Goal: Task Accomplishment & Management: Use online tool/utility

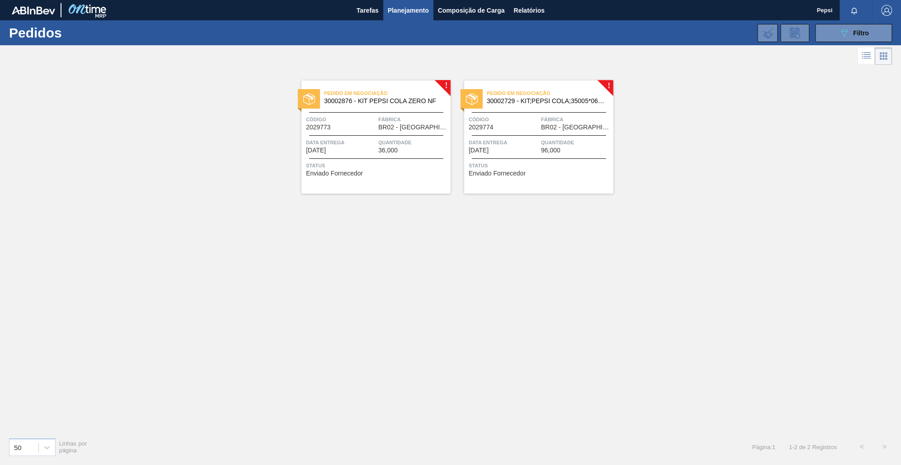
click at [437, 156] on div "! Pedido em Negociação 30002876 - KIT PEPSI COLA ZERO NF Código 2029773 Fábrica…" at bounding box center [450, 248] width 901 height 363
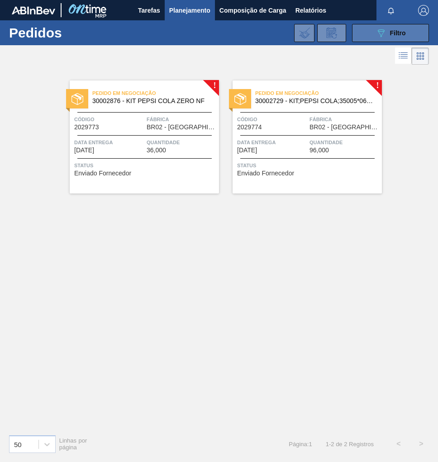
click at [381, 35] on icon at bounding box center [380, 33] width 7 height 8
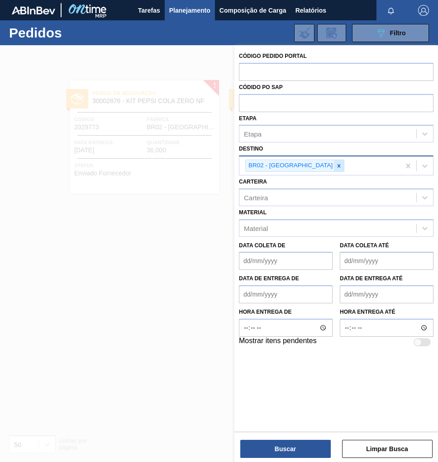
click at [335, 166] on icon at bounding box center [338, 166] width 6 height 6
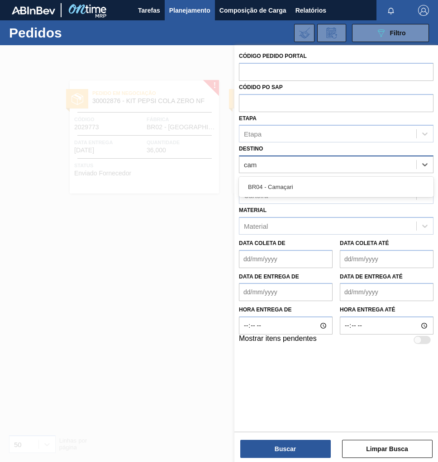
type input "cama"
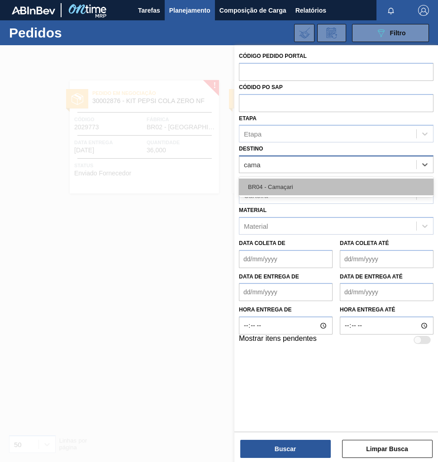
click at [292, 182] on div "BR04 - Camaçari" at bounding box center [336, 187] width 194 height 17
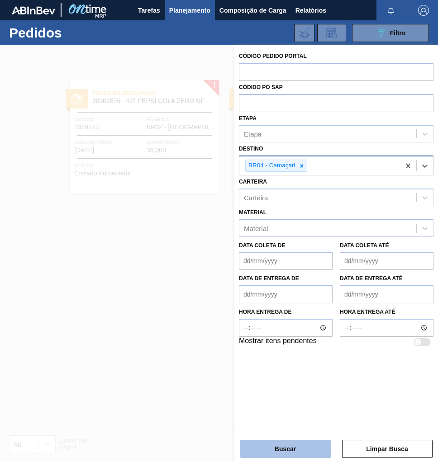
click at [281, 445] on button "Buscar" at bounding box center [285, 449] width 90 height 18
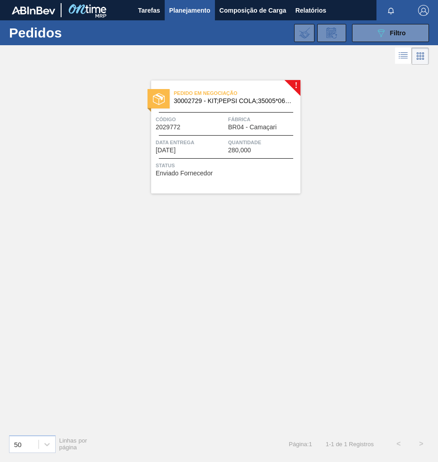
click at [255, 170] on div "Status Enviado Fornecedor" at bounding box center [227, 168] width 142 height 14
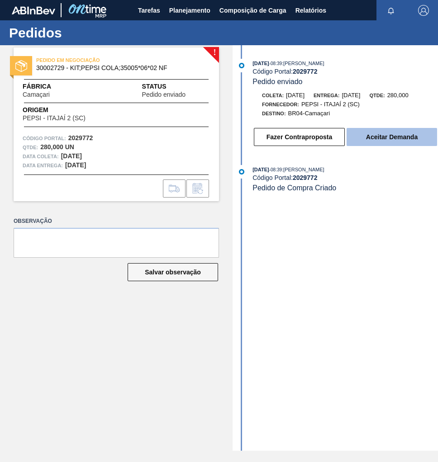
click at [375, 140] on button "Aceitar Demanda" at bounding box center [391, 137] width 90 height 18
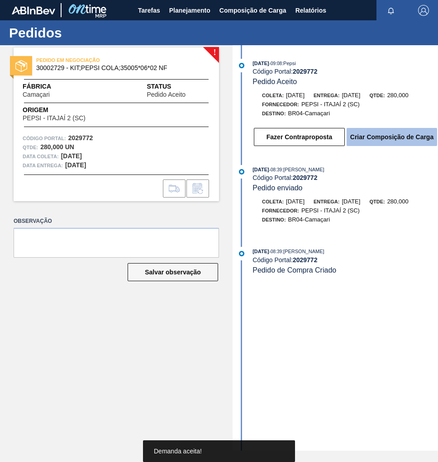
click at [390, 141] on button "Criar Composição de Carga" at bounding box center [391, 137] width 90 height 18
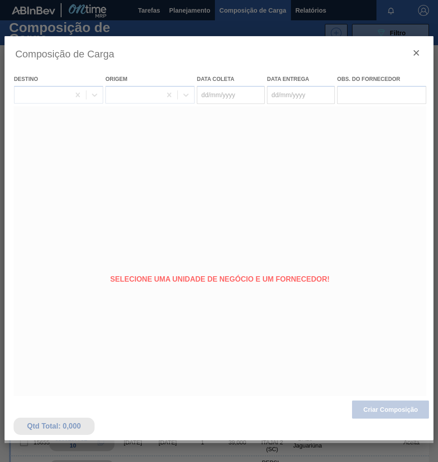
type coleta "12/09/2025"
type entrega "17/09/2025"
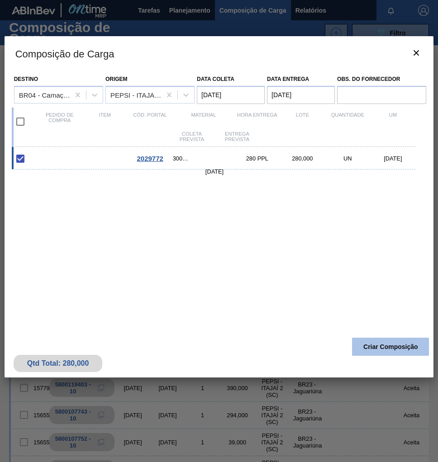
click at [395, 353] on button "Criar Composição" at bounding box center [390, 347] width 77 height 18
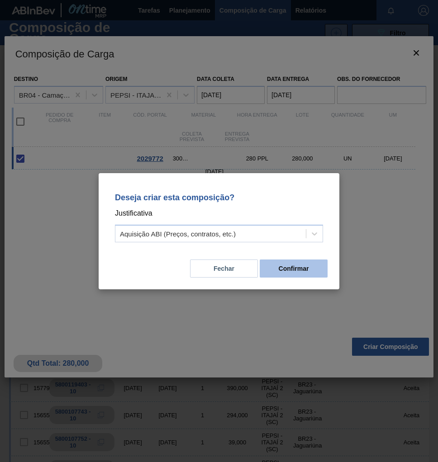
click at [308, 273] on button "Confirmar" at bounding box center [293, 268] width 68 height 18
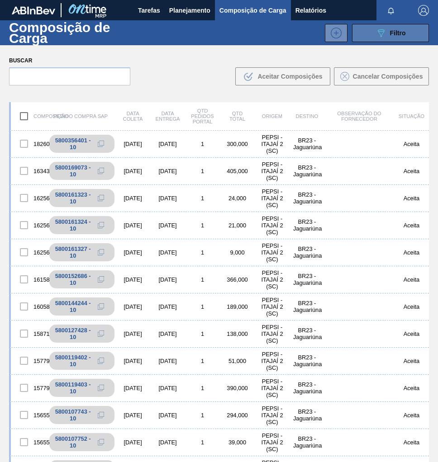
click at [396, 31] on span "Filtro" at bounding box center [398, 32] width 16 height 7
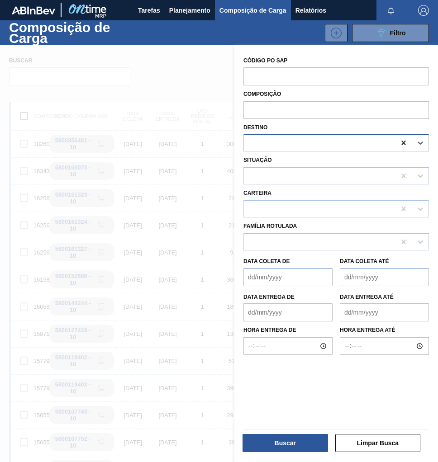
click at [399, 141] on icon at bounding box center [403, 142] width 9 height 9
type input "cama"
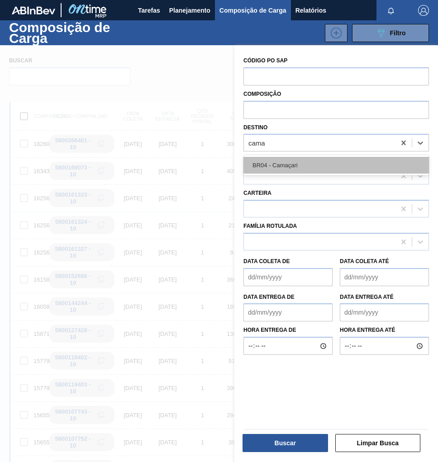
click at [319, 172] on div "BR04 - Camaçari" at bounding box center [335, 165] width 185 height 17
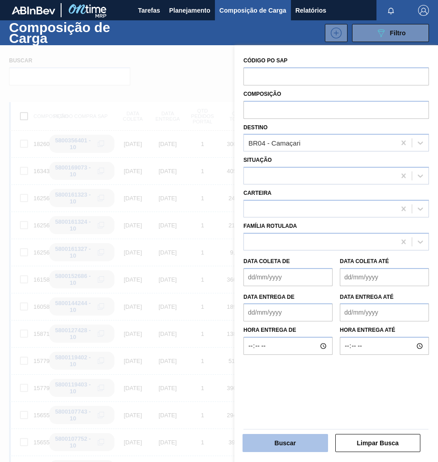
click at [295, 445] on button "Buscar" at bounding box center [284, 443] width 85 height 18
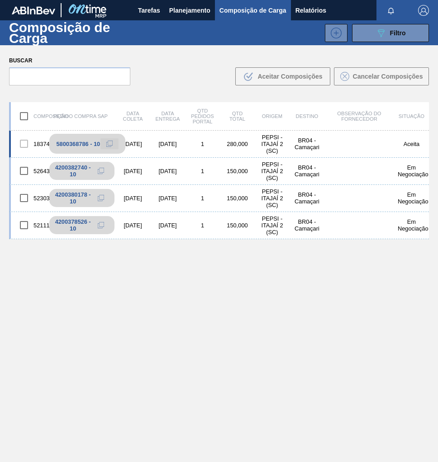
drag, startPoint x: 109, startPoint y: 145, endPoint x: 104, endPoint y: 142, distance: 6.1
click at [109, 145] on icon at bounding box center [109, 144] width 6 height 6
click at [203, 12] on span "Planejamento" at bounding box center [189, 10] width 41 height 11
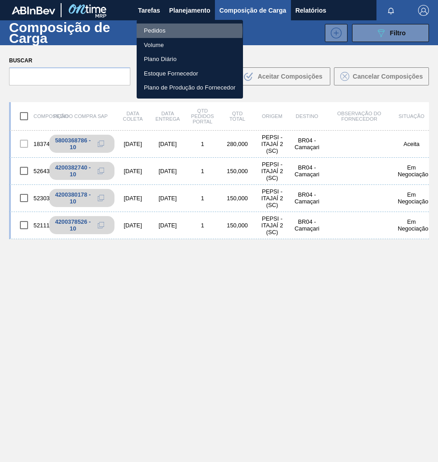
click at [159, 31] on li "Pedidos" at bounding box center [190, 31] width 106 height 14
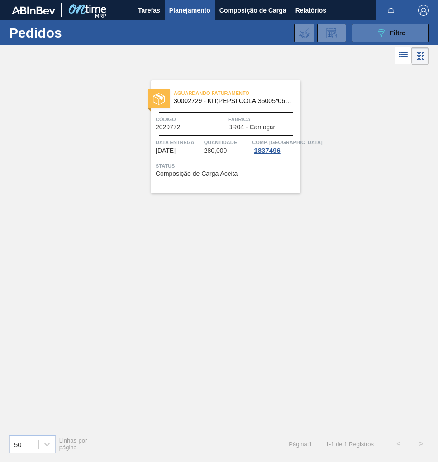
click at [387, 38] on div "089F7B8B-B2A5-4AFE-B5C0-19BA573D28AC Filtro" at bounding box center [390, 33] width 30 height 11
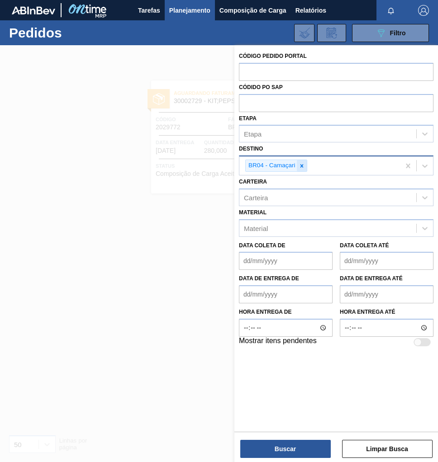
click at [303, 166] on icon at bounding box center [301, 166] width 6 height 6
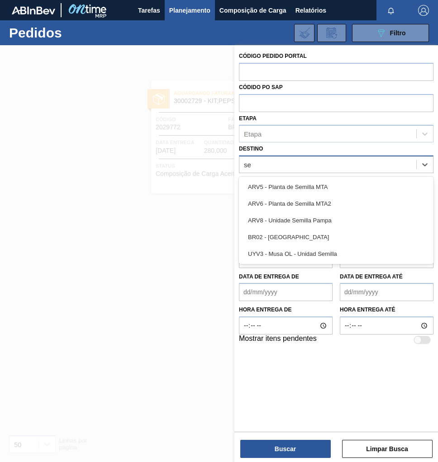
type input "ser"
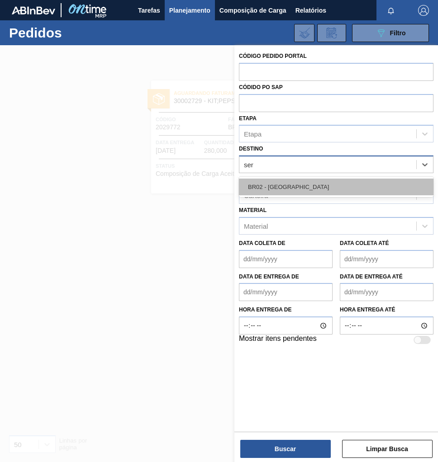
click at [297, 192] on div "BR02 - [GEOGRAPHIC_DATA]" at bounding box center [336, 187] width 194 height 17
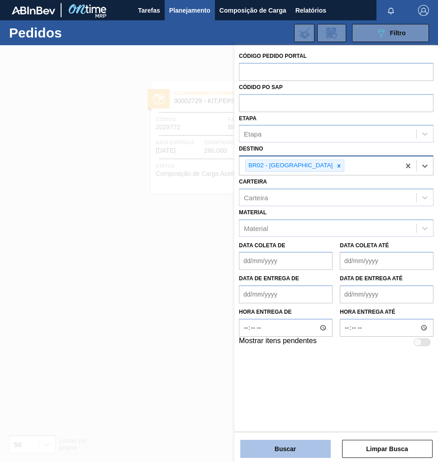
click at [288, 444] on button "Buscar" at bounding box center [285, 449] width 90 height 18
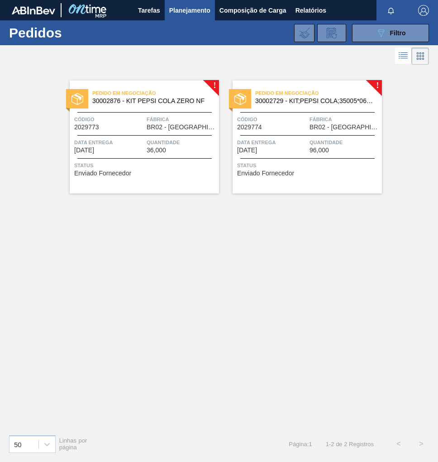
click at [195, 153] on div "Quantidade 36,000" at bounding box center [181, 146] width 70 height 16
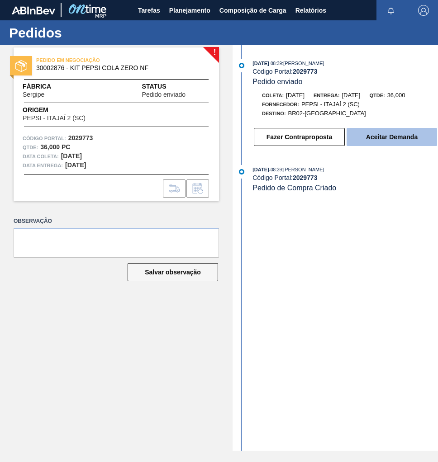
click at [355, 138] on button "Aceitar Demanda" at bounding box center [391, 137] width 90 height 18
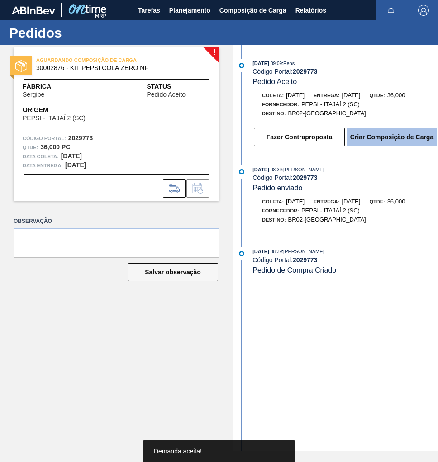
click at [380, 141] on button "Criar Composição de Carga" at bounding box center [391, 137] width 90 height 18
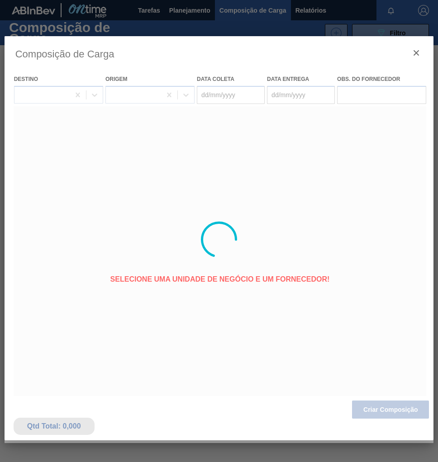
type coleta "[DATE]"
type entrega "[DATE]"
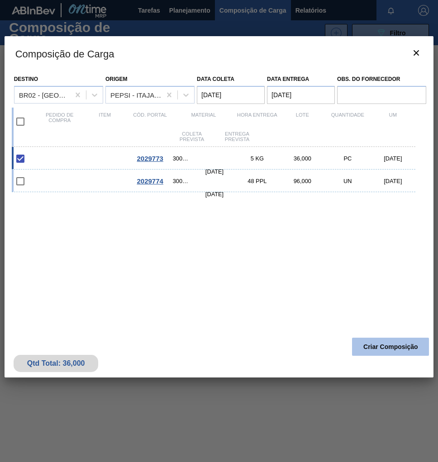
click at [387, 346] on button "Criar Composição" at bounding box center [390, 347] width 77 height 18
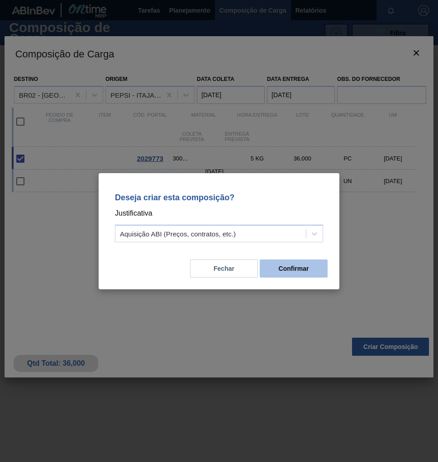
click at [288, 273] on button "Confirmar" at bounding box center [293, 268] width 68 height 18
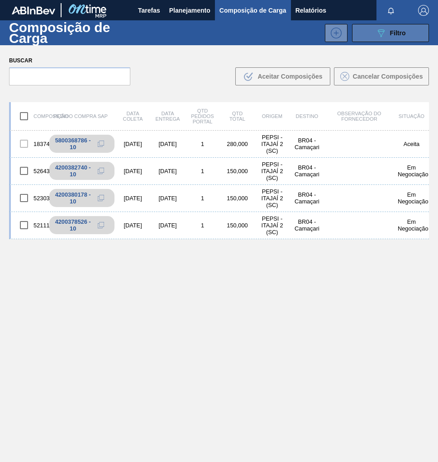
click at [390, 36] on span "Filtro" at bounding box center [398, 32] width 16 height 7
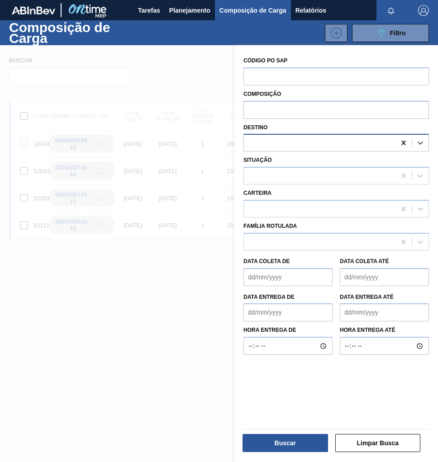
click at [399, 144] on icon at bounding box center [403, 142] width 9 height 9
type input "ser"
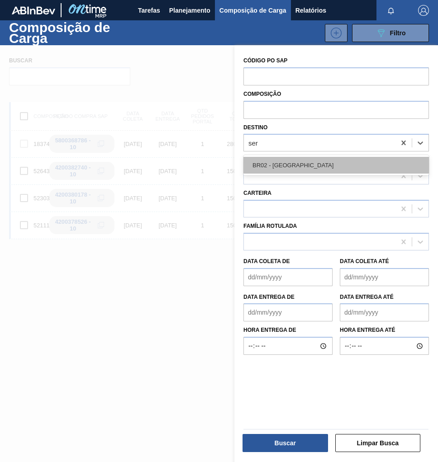
click at [333, 173] on div "BR02 - Sergipe" at bounding box center [335, 165] width 185 height 17
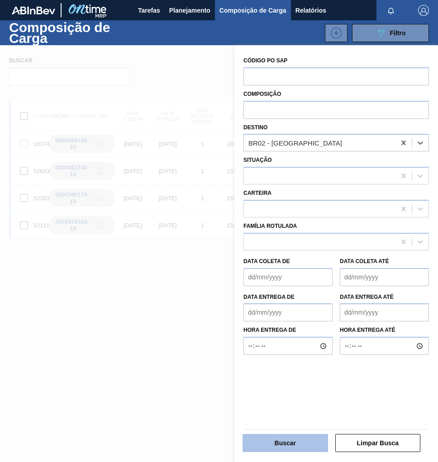
click at [266, 441] on button "Buscar" at bounding box center [284, 443] width 85 height 18
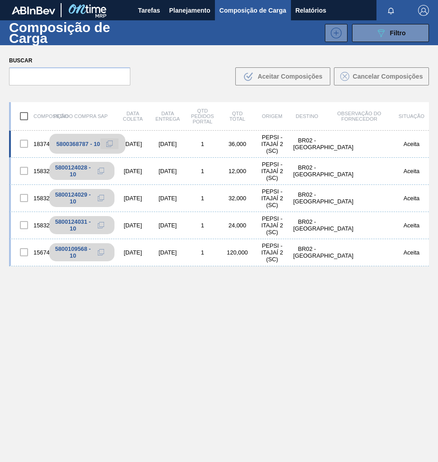
click at [107, 142] on icon at bounding box center [108, 144] width 5 height 5
click at [185, 11] on span "Planejamento" at bounding box center [189, 10] width 41 height 11
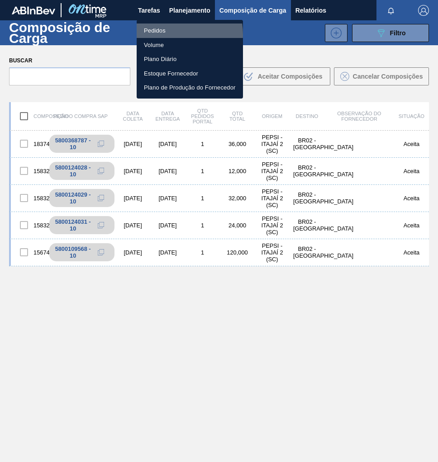
click at [163, 35] on li "Pedidos" at bounding box center [190, 31] width 106 height 14
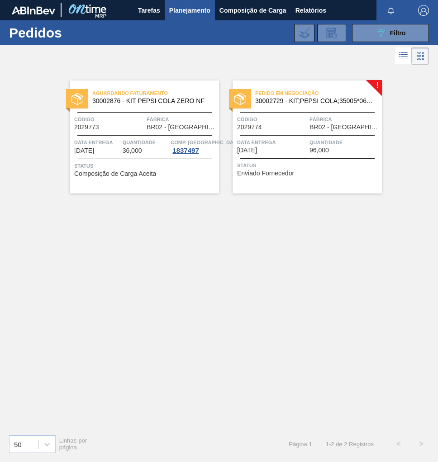
click at [340, 169] on span "Status" at bounding box center [308, 165] width 142 height 9
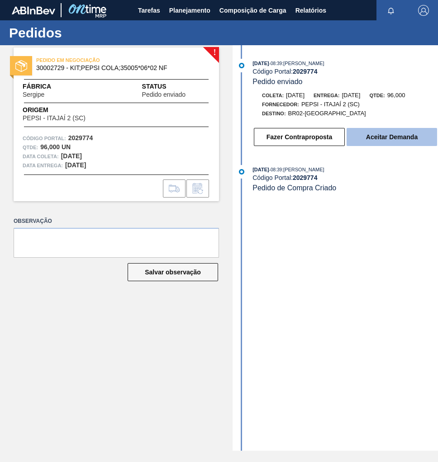
click at [378, 137] on button "Aceitar Demanda" at bounding box center [391, 137] width 90 height 18
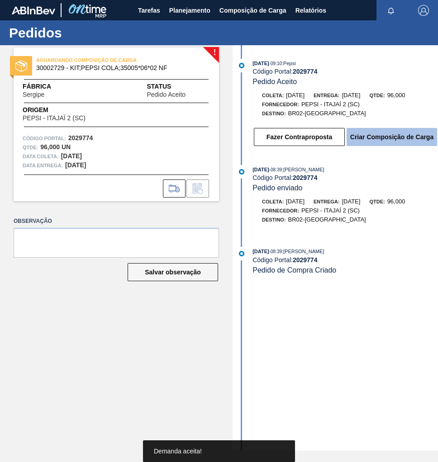
click at [391, 141] on button "Criar Composição de Carga" at bounding box center [391, 137] width 90 height 18
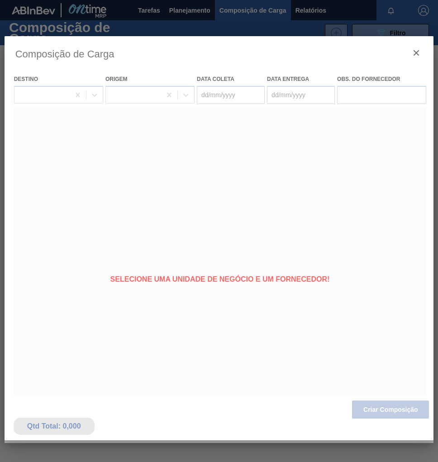
type coleta "[DATE]"
type entrega "[DATE]"
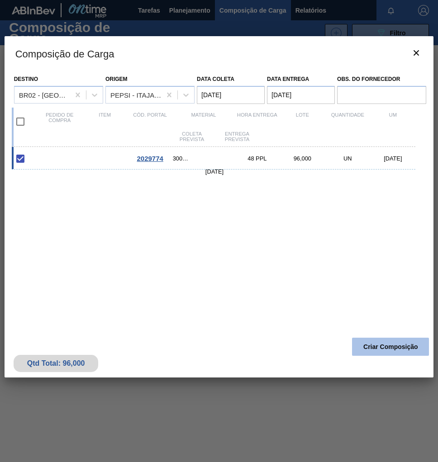
click at [375, 343] on button "Criar Composição" at bounding box center [390, 347] width 77 height 18
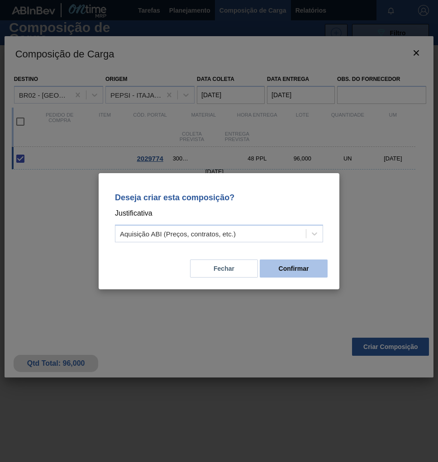
click at [283, 262] on button "Confirmar" at bounding box center [293, 268] width 68 height 18
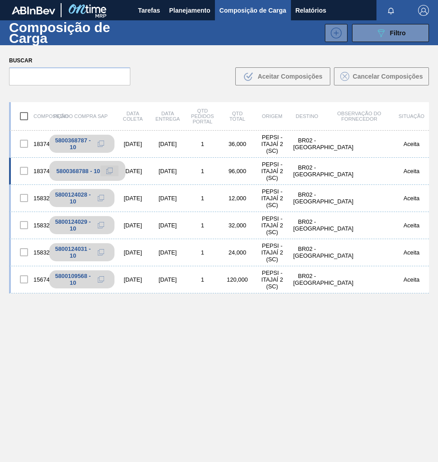
click at [111, 173] on icon at bounding box center [109, 171] width 6 height 6
click at [175, 8] on span "Planejamento" at bounding box center [189, 10] width 41 height 11
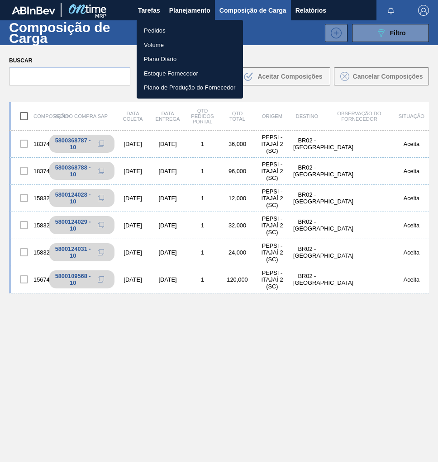
click at [179, 29] on li "Pedidos" at bounding box center [190, 31] width 106 height 14
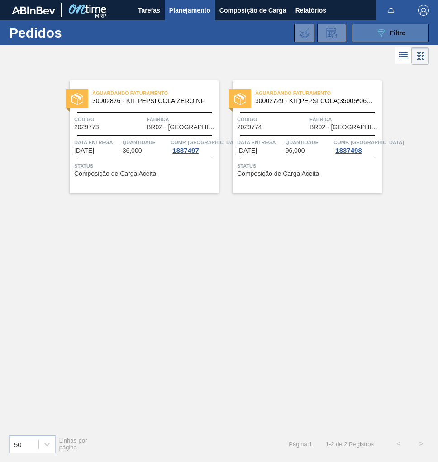
click at [391, 36] on span "Filtro" at bounding box center [398, 32] width 16 height 7
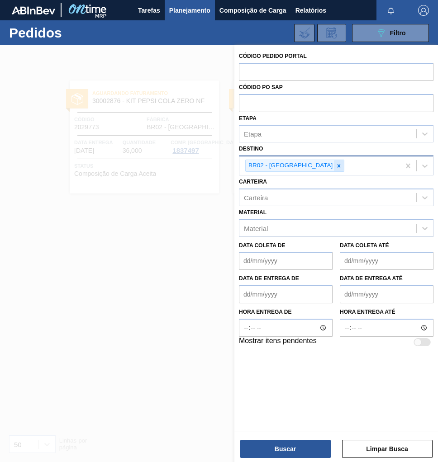
click at [335, 165] on icon at bounding box center [338, 166] width 6 height 6
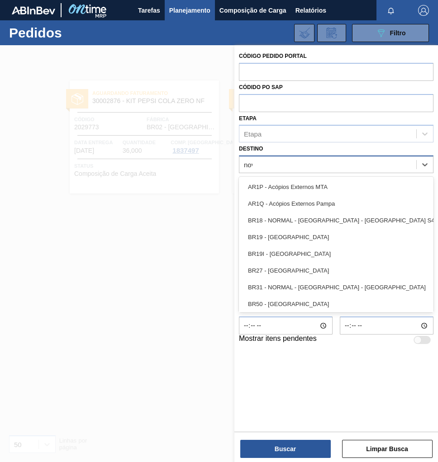
type input "nova"
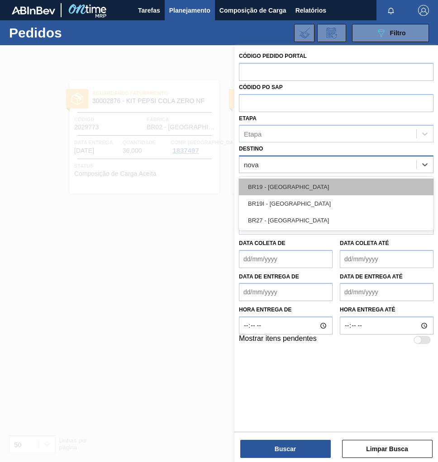
click at [288, 188] on div "BR19 - [GEOGRAPHIC_DATA]" at bounding box center [336, 187] width 194 height 17
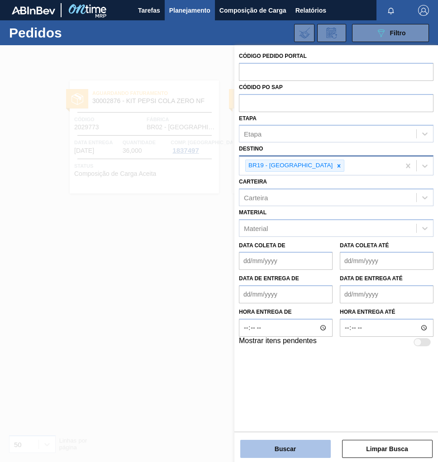
click at [298, 444] on button "Buscar" at bounding box center [285, 449] width 90 height 18
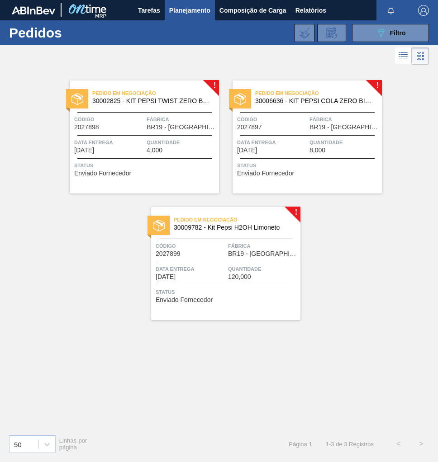
click at [362, 103] on span "30006636 - KIT PEPSI COLA ZERO BIB NF" at bounding box center [314, 101] width 119 height 7
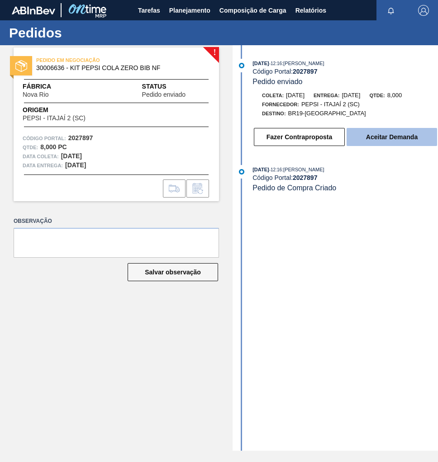
click at [373, 142] on button "Aceitar Demanda" at bounding box center [391, 137] width 90 height 18
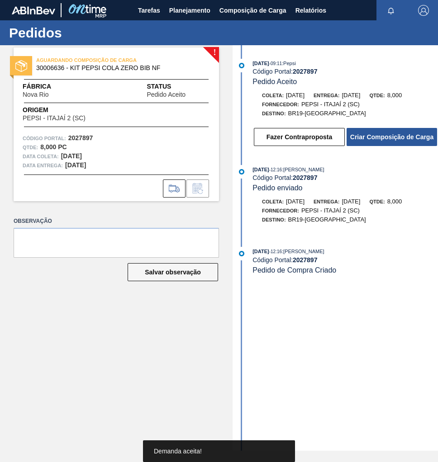
click at [373, 142] on button "Criar Composição de Carga" at bounding box center [391, 137] width 90 height 18
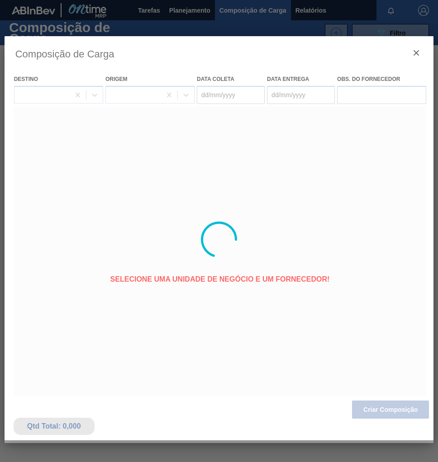
type coleta "11/09/2025"
type entrega "[DATE]"
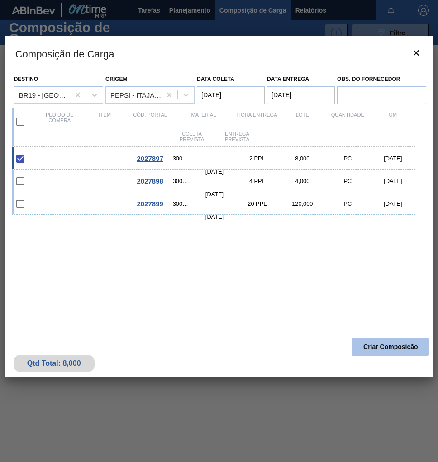
click at [406, 341] on button "Criar Composição" at bounding box center [390, 347] width 77 height 18
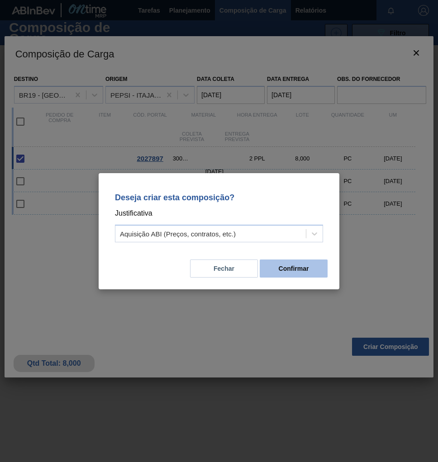
click at [315, 277] on button "Confirmar" at bounding box center [293, 268] width 68 height 18
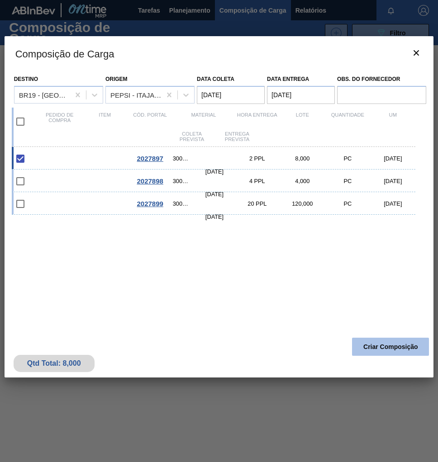
click at [401, 348] on button "Criar Composição" at bounding box center [390, 347] width 77 height 18
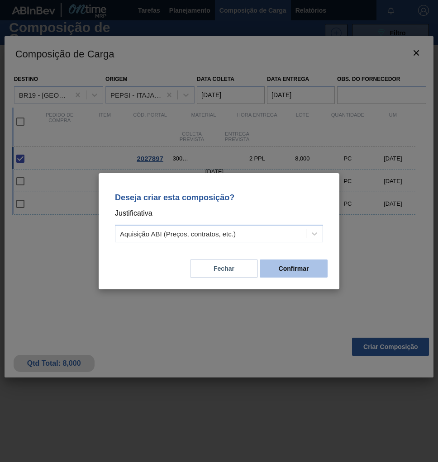
click at [296, 268] on button "Confirmar" at bounding box center [293, 268] width 68 height 18
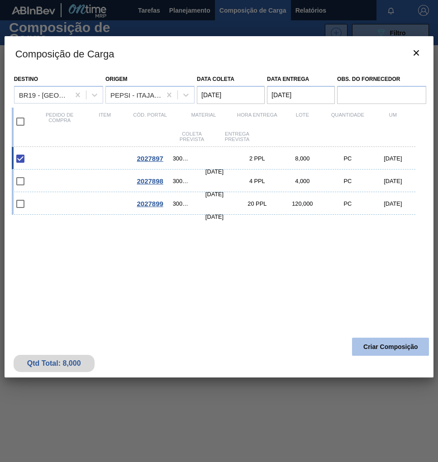
click at [382, 350] on button "Criar Composição" at bounding box center [390, 347] width 77 height 18
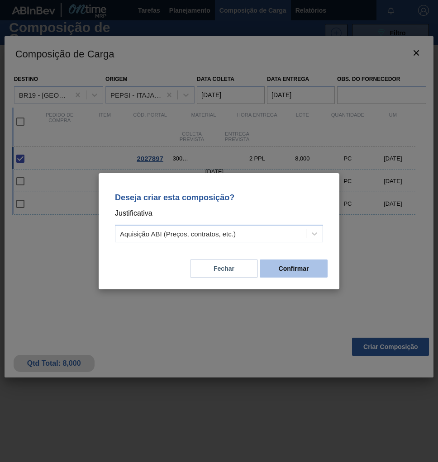
click at [295, 271] on button "Confirmar" at bounding box center [293, 268] width 68 height 18
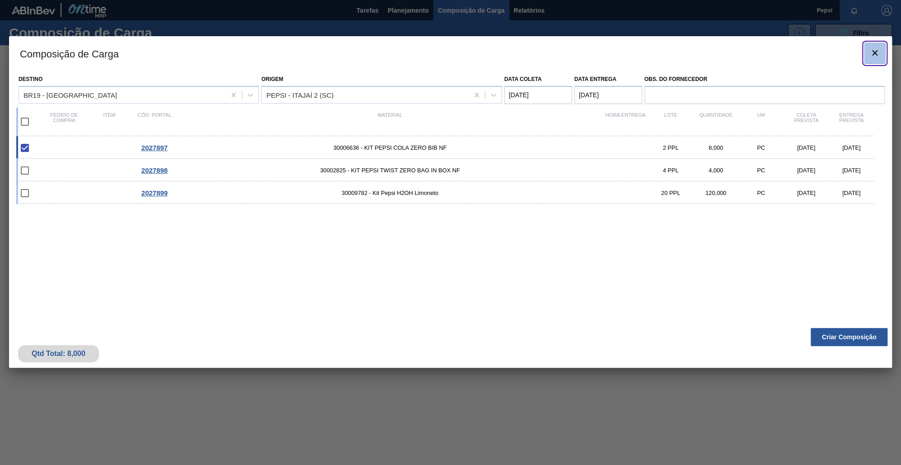
click at [437, 50] on icon "botão de ícone" at bounding box center [875, 52] width 11 height 11
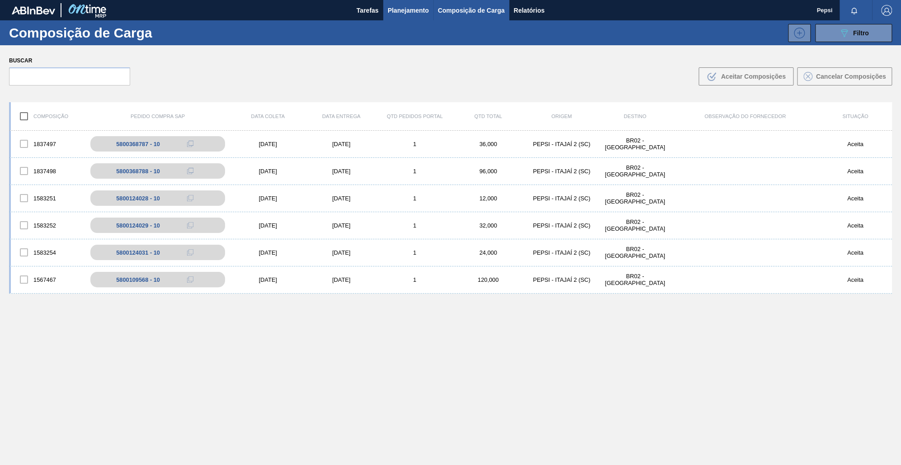
click at [394, 6] on span "Planejamento" at bounding box center [408, 10] width 41 height 11
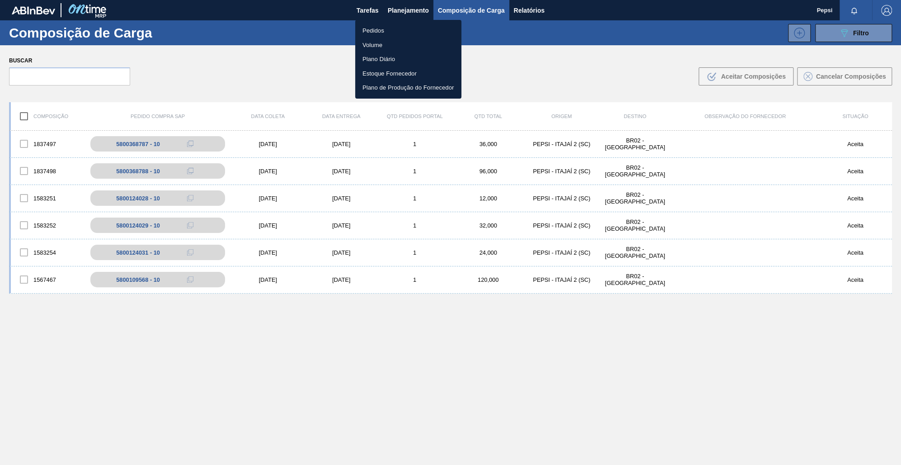
click at [384, 33] on li "Pedidos" at bounding box center [408, 31] width 106 height 14
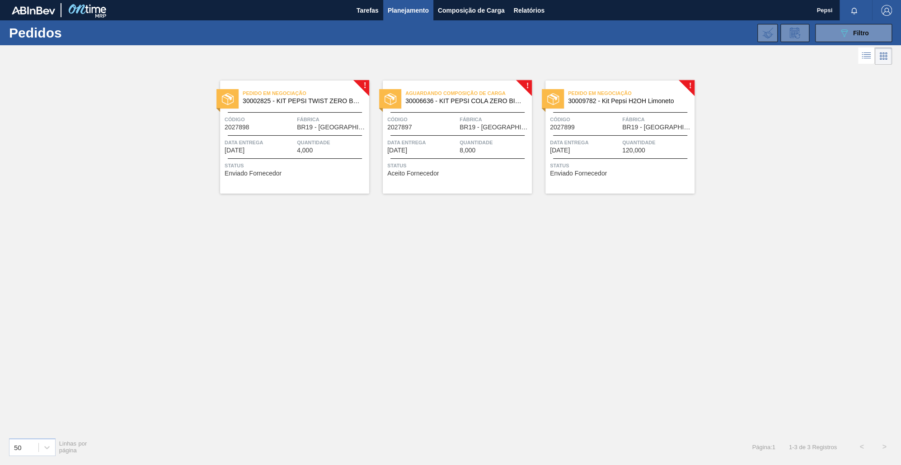
click at [437, 307] on div "! Pedido em Negociação 30002825 - KIT PEPSI TWIST ZERO BAG IN BOX NF Código 202…" at bounding box center [450, 248] width 901 height 363
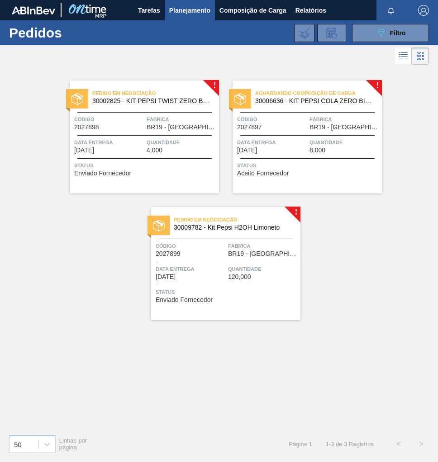
click at [349, 160] on div "Aguardando Composição de Carga 30006636 - KIT PEPSI COLA ZERO BIB NF Código 202…" at bounding box center [306, 136] width 149 height 113
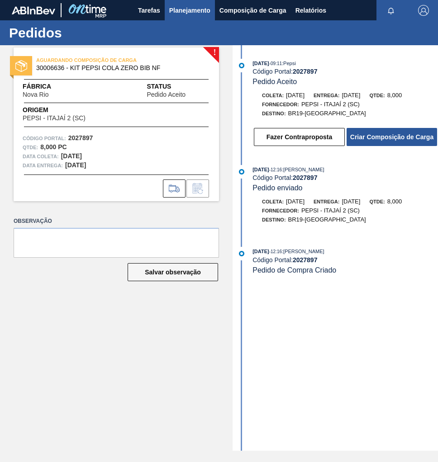
click at [180, 8] on span "Planejamento" at bounding box center [189, 10] width 41 height 11
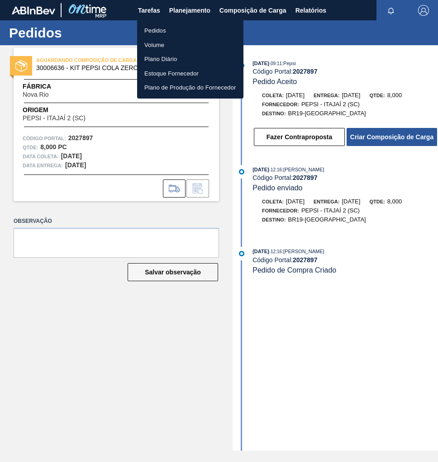
click at [162, 29] on li "Pedidos" at bounding box center [190, 31] width 106 height 14
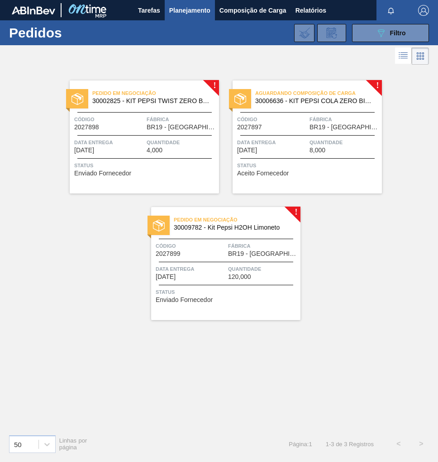
click at [189, 115] on span "Fábrica" at bounding box center [181, 119] width 70 height 9
click at [278, 278] on div "Quantidade 120,000" at bounding box center [263, 272] width 70 height 16
click at [318, 157] on div "Aguardando Composição de Carga 30006636 - KIT PEPSI COLA ZERO BIB NF Código 202…" at bounding box center [306, 136] width 149 height 113
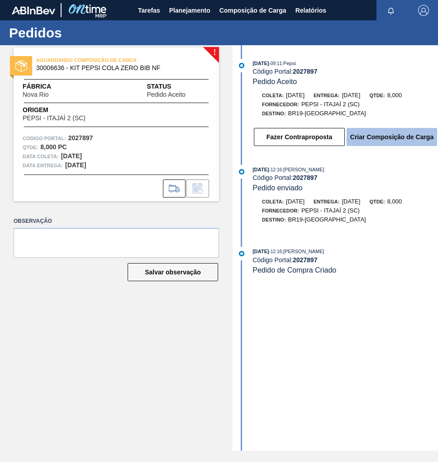
click at [382, 143] on button "Criar Composição de Carga" at bounding box center [391, 137] width 90 height 18
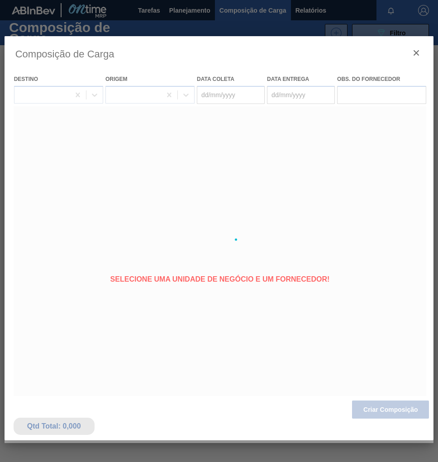
type coleta "11/09/2025"
type entrega "[DATE]"
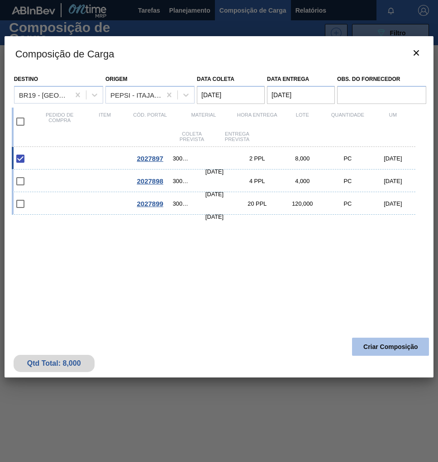
click at [387, 347] on button "Criar Composição" at bounding box center [390, 347] width 77 height 18
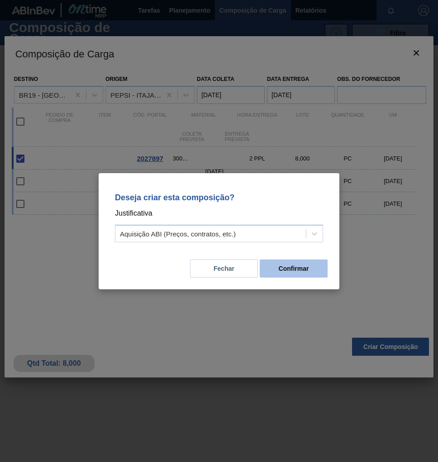
click at [318, 275] on button "Confirmar" at bounding box center [293, 268] width 68 height 18
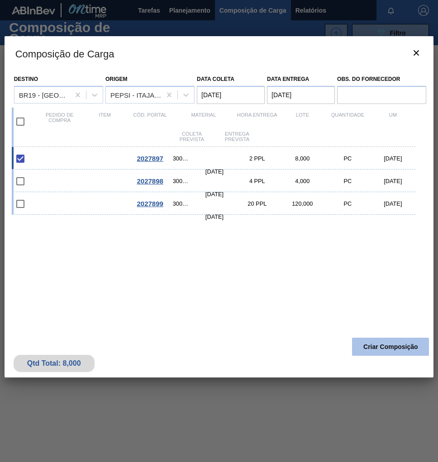
click at [396, 351] on button "Criar Composição" at bounding box center [390, 347] width 77 height 18
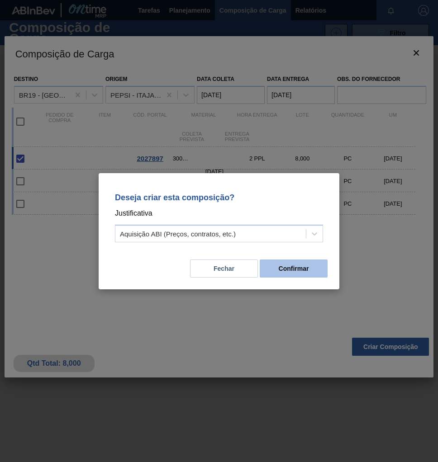
click at [290, 268] on button "Confirmar" at bounding box center [293, 268] width 68 height 18
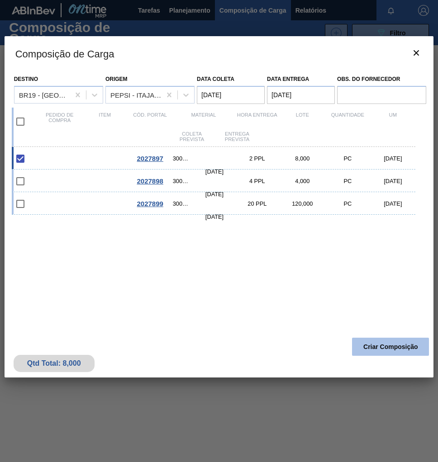
click at [375, 349] on button "Criar Composição" at bounding box center [390, 347] width 77 height 18
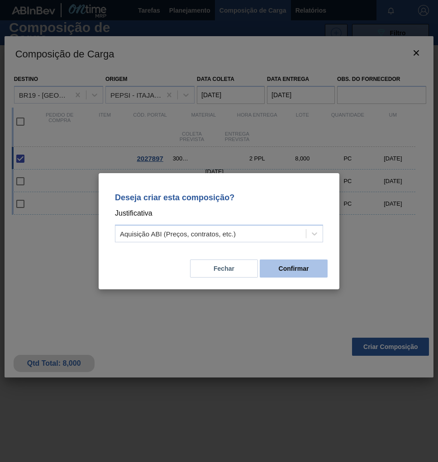
click at [304, 273] on button "Confirmar" at bounding box center [293, 268] width 68 height 18
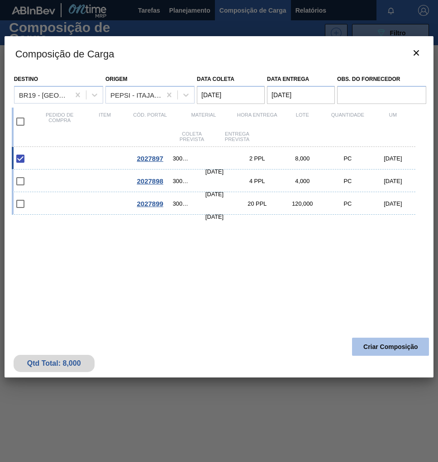
click at [377, 352] on button "Criar Composição" at bounding box center [390, 347] width 77 height 18
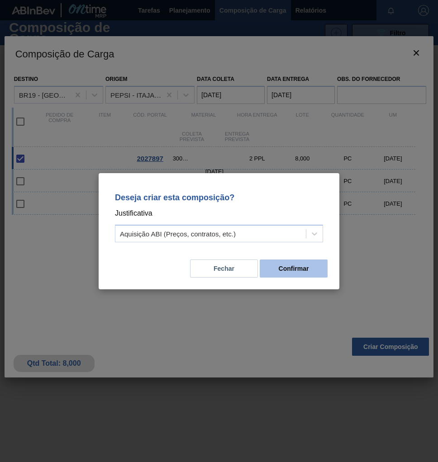
click at [318, 264] on button "Confirmar" at bounding box center [293, 268] width 68 height 18
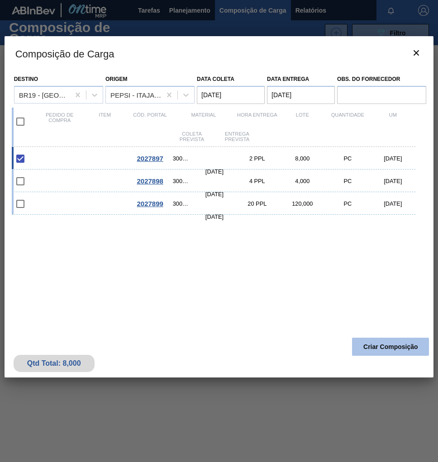
click at [406, 351] on button "Criar Composição" at bounding box center [390, 347] width 77 height 18
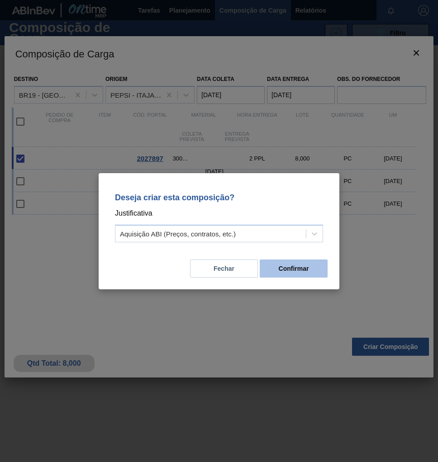
click at [292, 270] on button "Confirmar" at bounding box center [293, 268] width 68 height 18
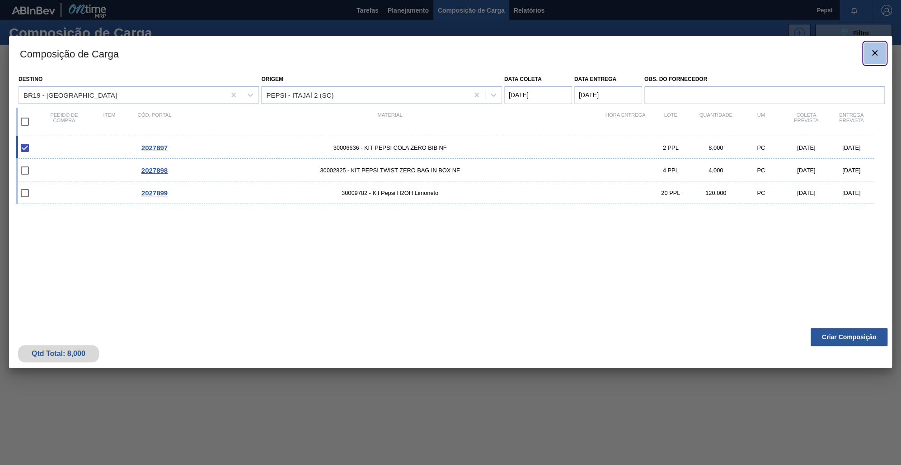
click at [437, 50] on icon "botão de ícone" at bounding box center [875, 52] width 11 height 11
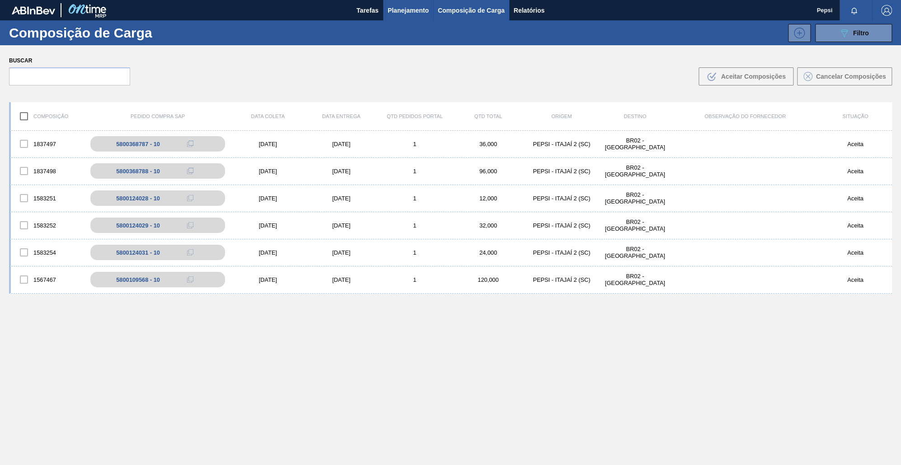
click at [412, 14] on span "Planejamento" at bounding box center [408, 10] width 41 height 11
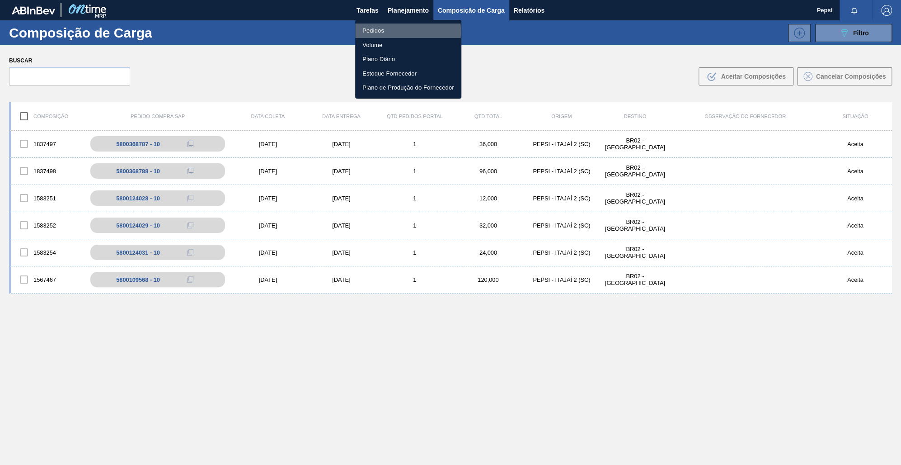
click at [386, 31] on li "Pedidos" at bounding box center [408, 31] width 106 height 14
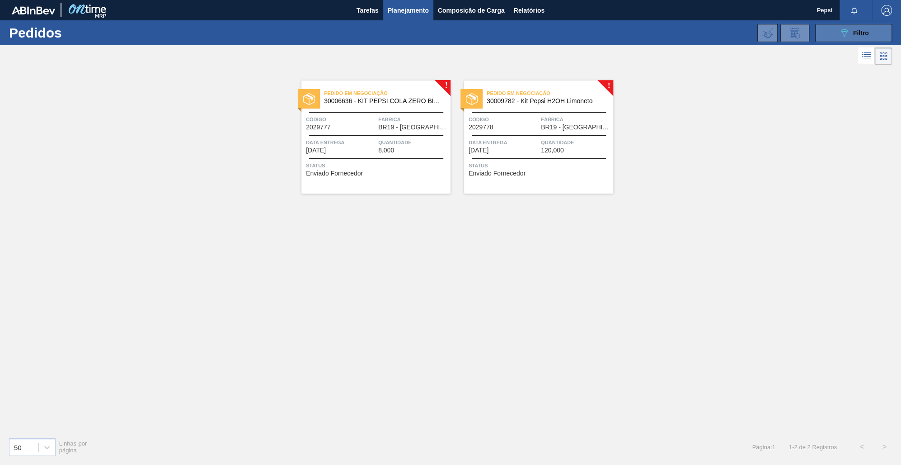
click at [437, 30] on icon "089F7B8B-B2A5-4AFE-B5C0-19BA573D28AC" at bounding box center [844, 33] width 11 height 11
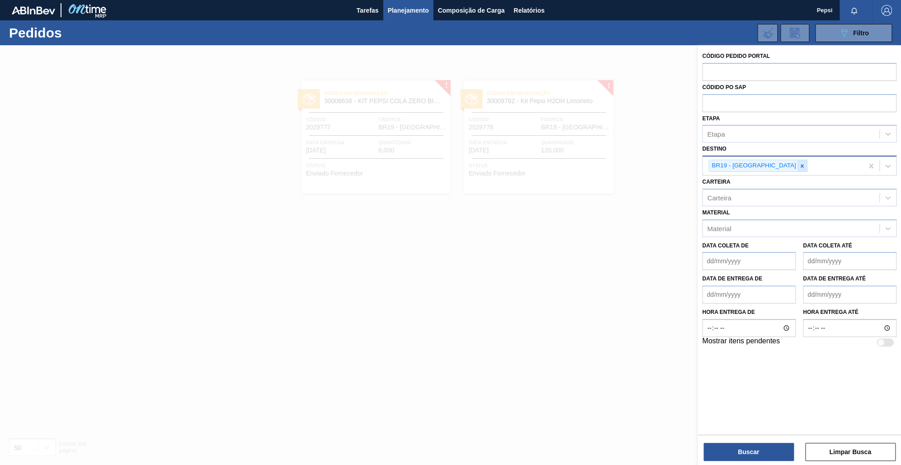
click at [437, 166] on icon at bounding box center [802, 166] width 6 height 6
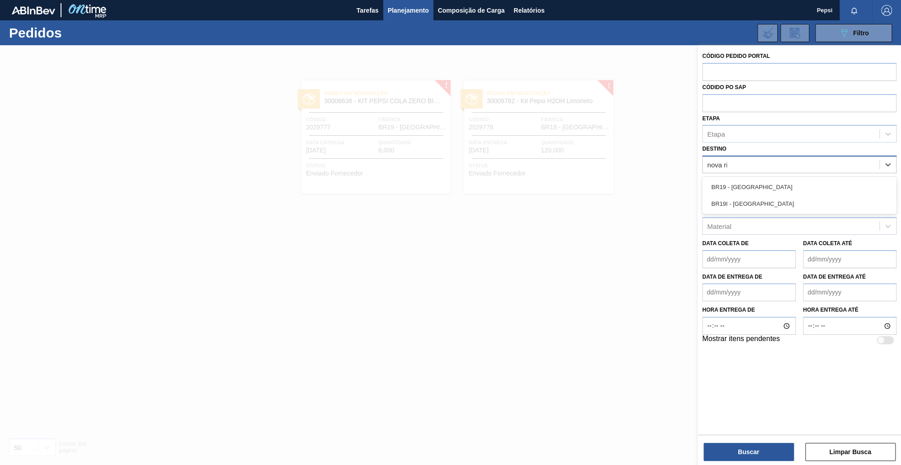
type input "nova rio"
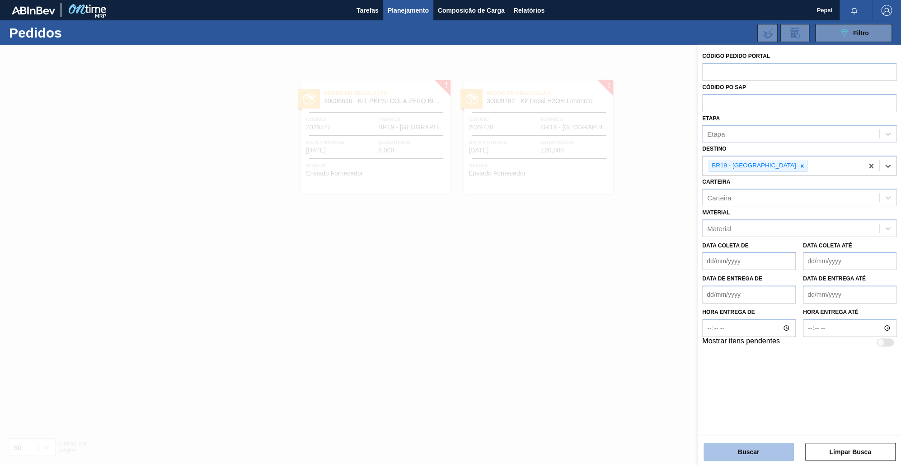
click at [437, 454] on button "Buscar" at bounding box center [749, 452] width 90 height 18
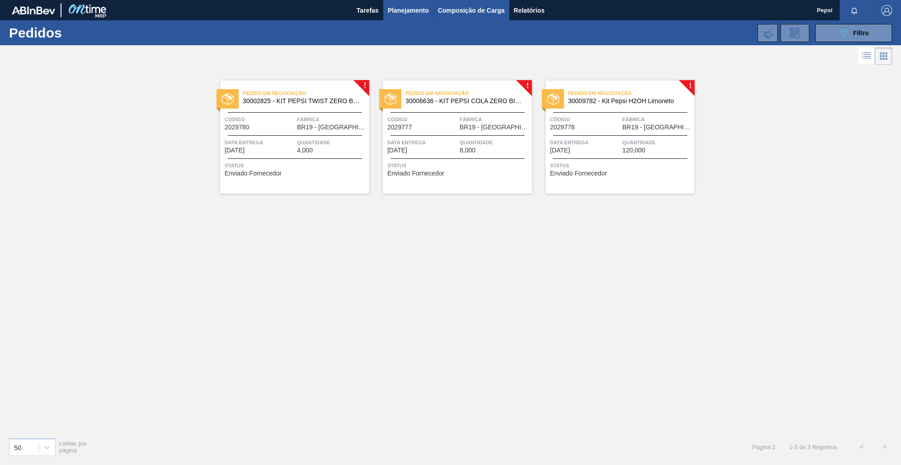
click at [437, 12] on span "Composição de Carga" at bounding box center [471, 10] width 67 height 11
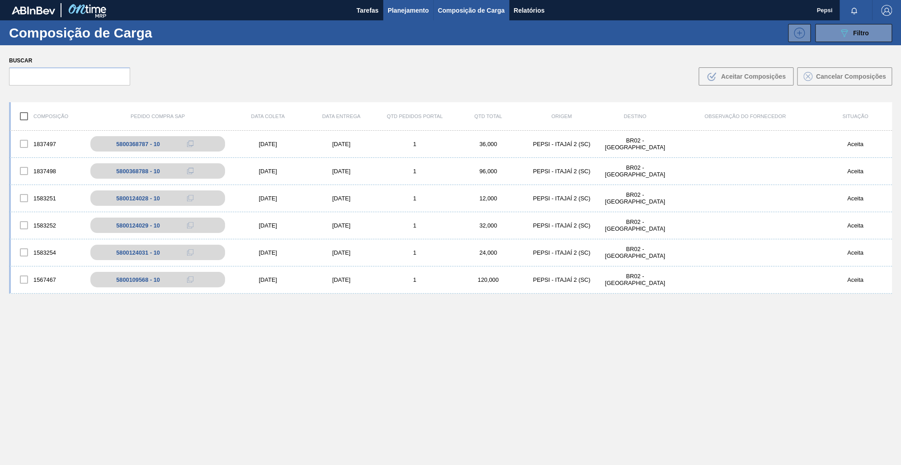
click at [411, 9] on span "Planejamento" at bounding box center [408, 10] width 41 height 11
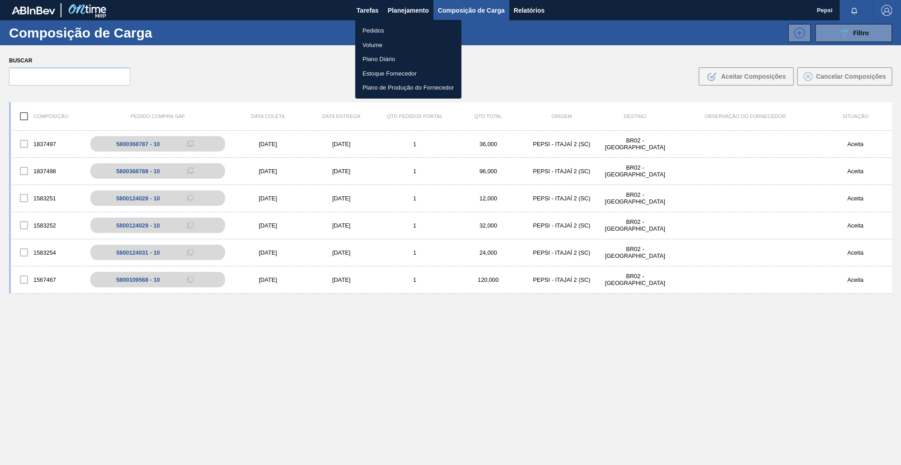
click at [384, 32] on li "Pedidos" at bounding box center [408, 31] width 106 height 14
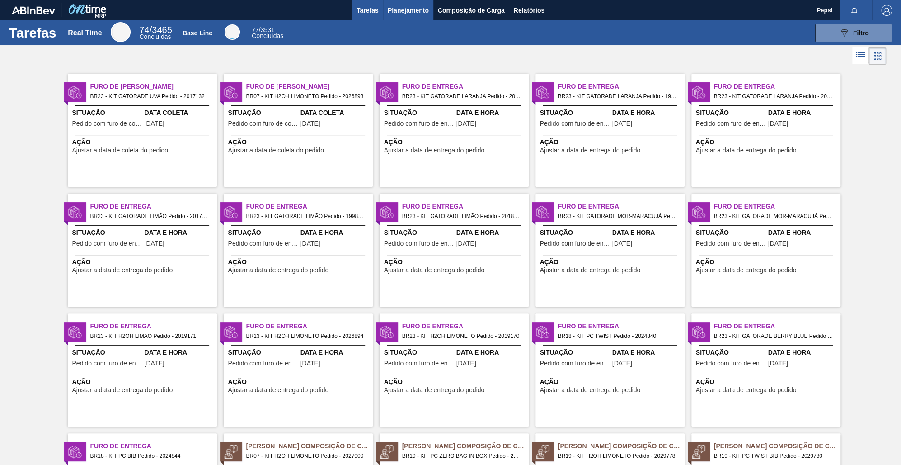
click at [416, 15] on span "Planejamento" at bounding box center [408, 10] width 41 height 11
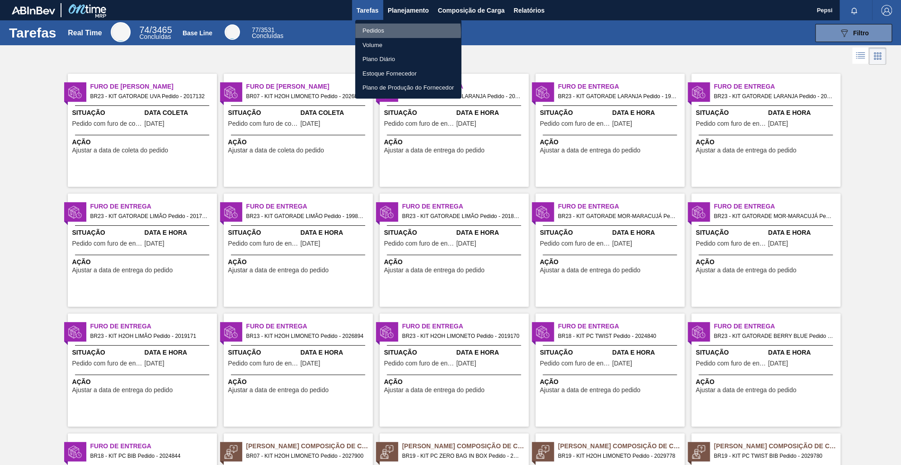
click at [383, 33] on li "Pedidos" at bounding box center [408, 31] width 106 height 14
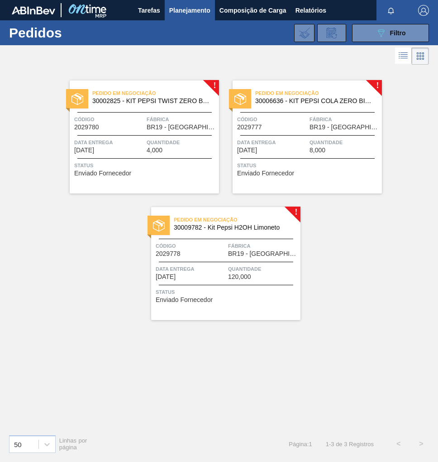
click at [309, 158] on div at bounding box center [307, 158] width 134 height 0
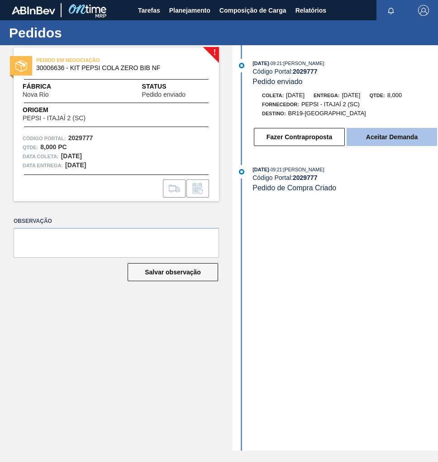
click at [396, 146] on button "Aceitar Demanda" at bounding box center [391, 137] width 90 height 18
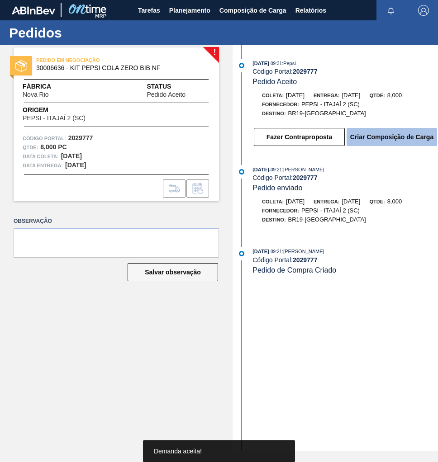
click at [390, 146] on button "Criar Composição de Carga" at bounding box center [391, 137] width 90 height 18
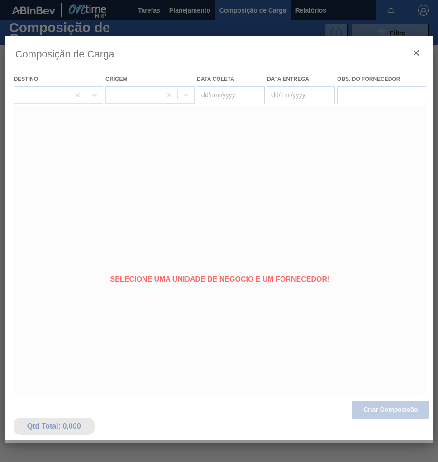
type coleta "[DATE]"
type entrega "[DATE]"
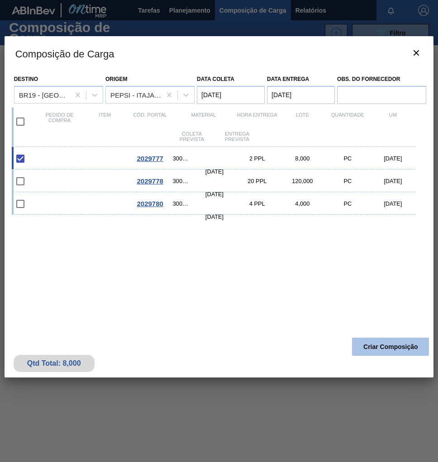
click at [385, 346] on button "Criar Composição" at bounding box center [390, 347] width 77 height 18
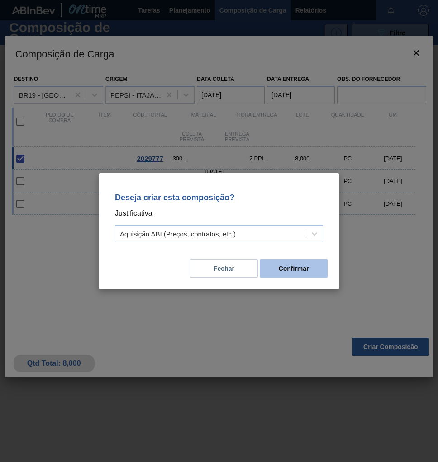
click at [292, 271] on button "Confirmar" at bounding box center [293, 268] width 68 height 18
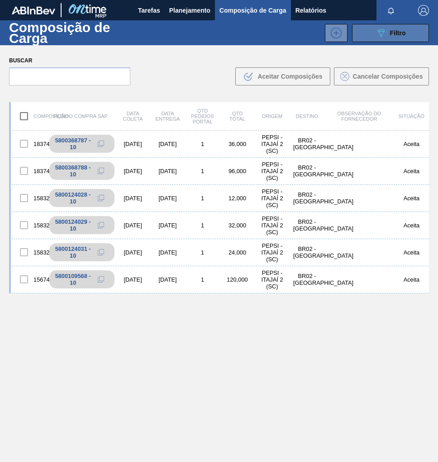
click at [407, 32] on button "089F7B8B-B2A5-4AFE-B5C0-19BA573D28AC Filtro" at bounding box center [390, 33] width 77 height 18
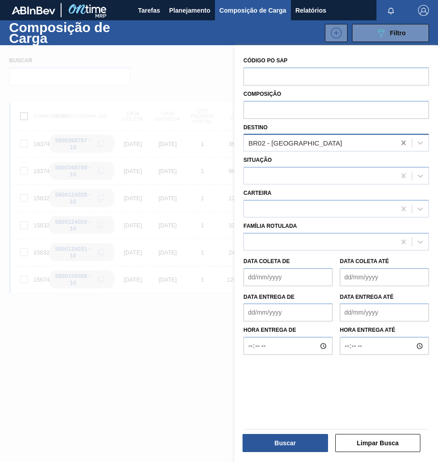
click at [402, 145] on icon at bounding box center [403, 142] width 9 height 9
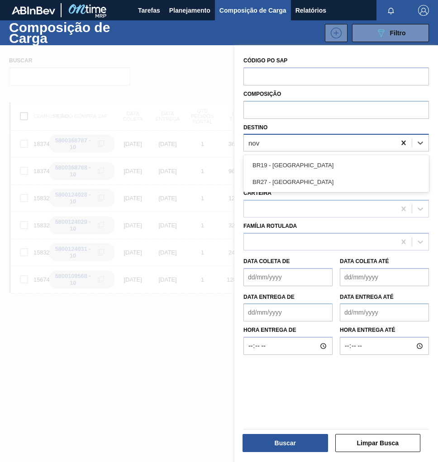
type input "nova"
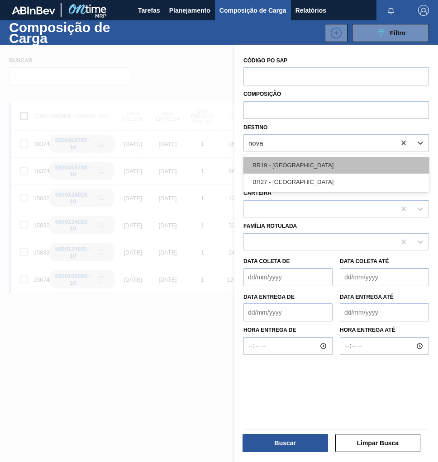
click at [326, 161] on div "BR19 - [GEOGRAPHIC_DATA]" at bounding box center [335, 165] width 185 height 17
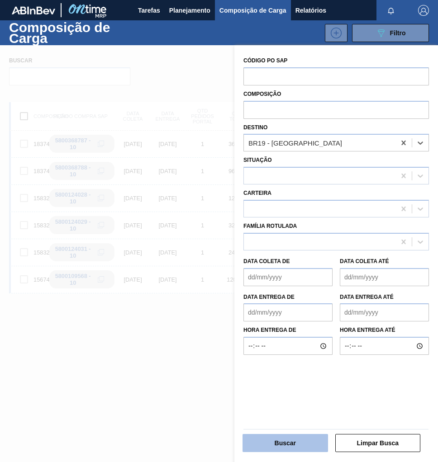
click at [283, 442] on button "Buscar" at bounding box center [284, 443] width 85 height 18
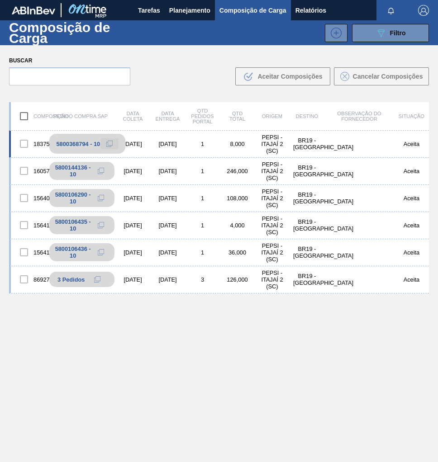
click at [107, 143] on icon at bounding box center [109, 144] width 6 height 6
click at [194, 13] on span "Planejamento" at bounding box center [189, 10] width 41 height 11
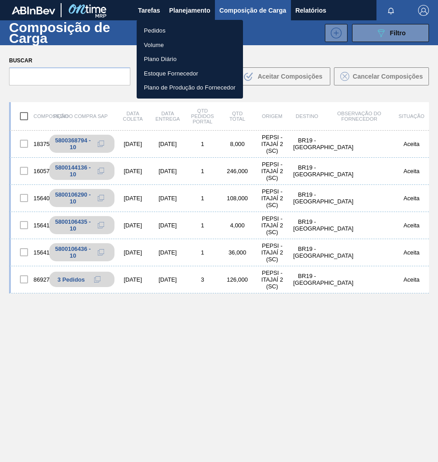
click at [162, 33] on li "Pedidos" at bounding box center [190, 31] width 106 height 14
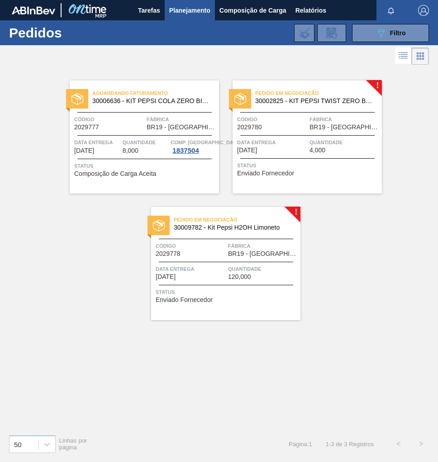
click at [315, 161] on span "Status" at bounding box center [308, 165] width 142 height 9
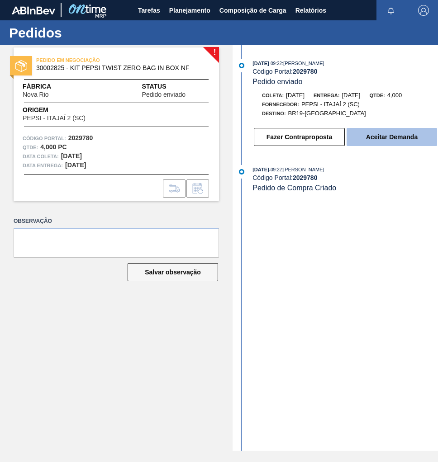
click at [410, 140] on button "Aceitar Demanda" at bounding box center [391, 137] width 90 height 18
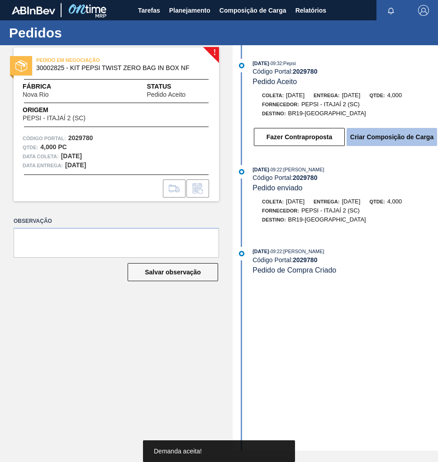
click at [370, 142] on button "Criar Composição de Carga" at bounding box center [391, 137] width 90 height 18
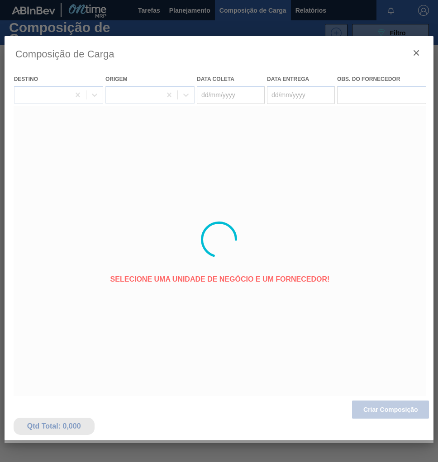
type coleta "[DATE]"
type entrega "[DATE]"
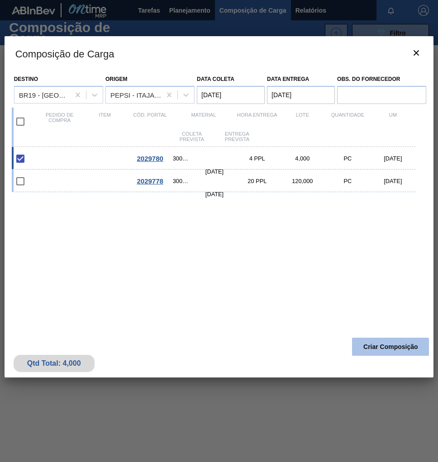
click at [396, 348] on button "Criar Composição" at bounding box center [390, 347] width 77 height 18
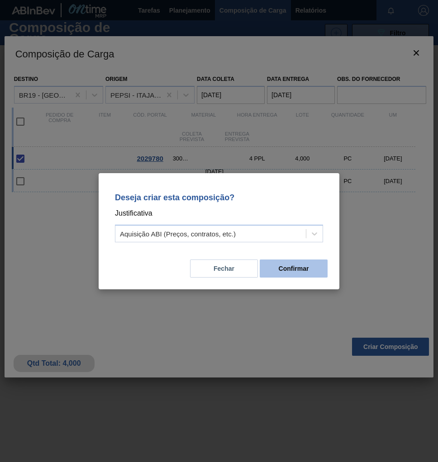
click at [292, 274] on button "Confirmar" at bounding box center [293, 268] width 68 height 18
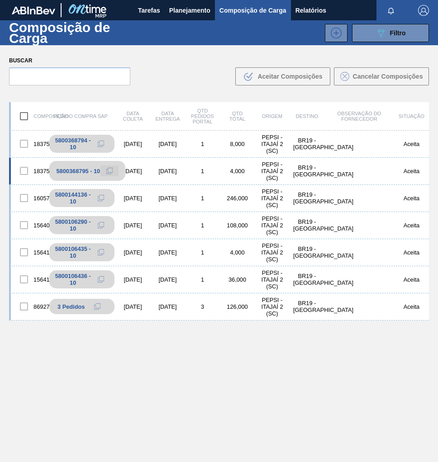
click at [106, 172] on icon at bounding box center [109, 171] width 6 height 6
click at [182, 8] on span "Planejamento" at bounding box center [189, 10] width 41 height 11
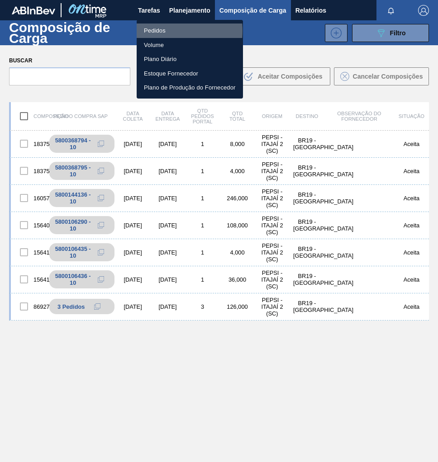
click at [158, 31] on li "Pedidos" at bounding box center [190, 31] width 106 height 14
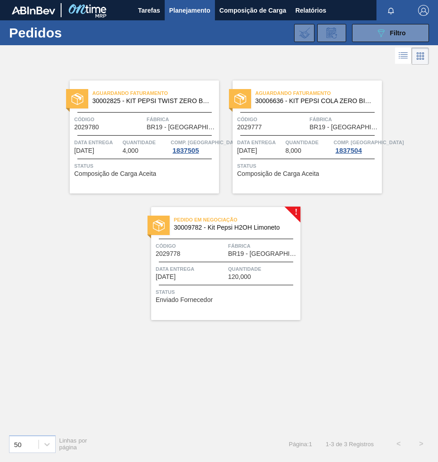
click at [246, 277] on span "120,000" at bounding box center [239, 276] width 23 height 7
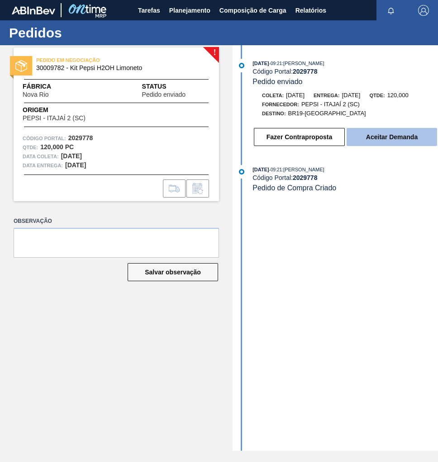
click at [385, 142] on button "Aceitar Demanda" at bounding box center [391, 137] width 90 height 18
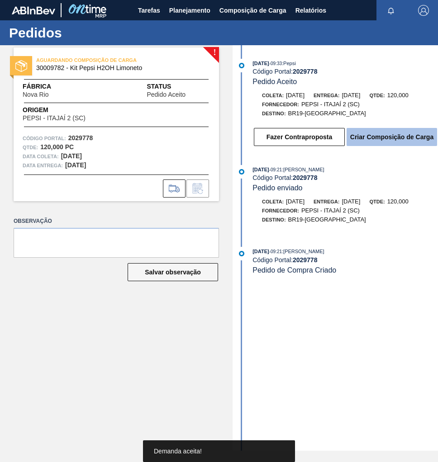
click at [391, 134] on button "Criar Composição de Carga" at bounding box center [391, 137] width 90 height 18
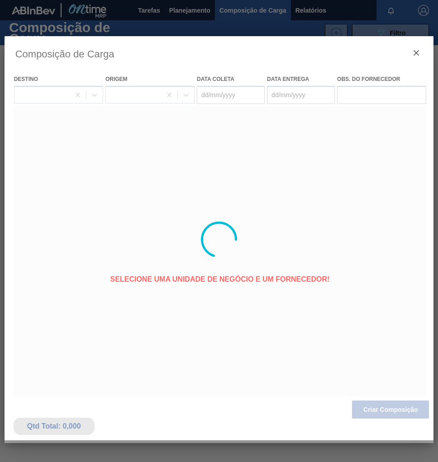
type coleta "[DATE]"
type entrega "[DATE]"
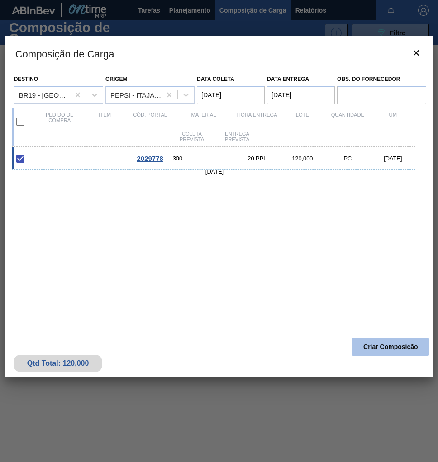
click at [370, 345] on button "Criar Composição" at bounding box center [390, 347] width 77 height 18
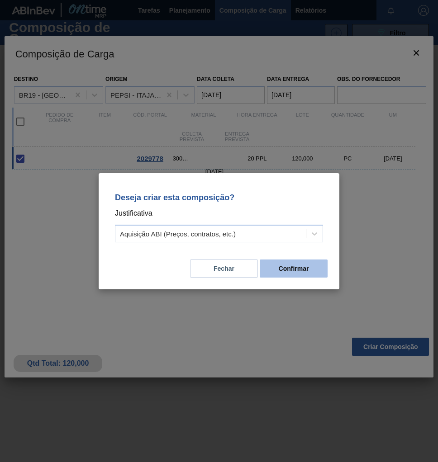
click at [290, 274] on button "Confirmar" at bounding box center [293, 268] width 68 height 18
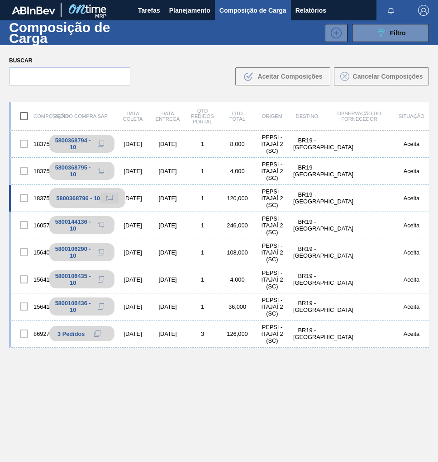
click at [113, 197] on button at bounding box center [109, 198] width 18 height 11
click at [198, 8] on span "Planejamento" at bounding box center [189, 10] width 41 height 11
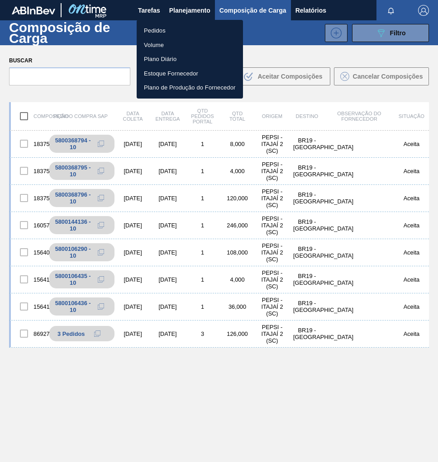
click at [152, 33] on li "Pedidos" at bounding box center [190, 31] width 106 height 14
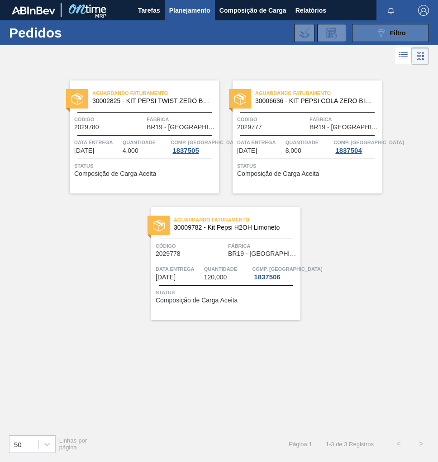
click at [389, 38] on button "089F7B8B-B2A5-4AFE-B5C0-19BA573D28AC Filtro" at bounding box center [390, 33] width 77 height 18
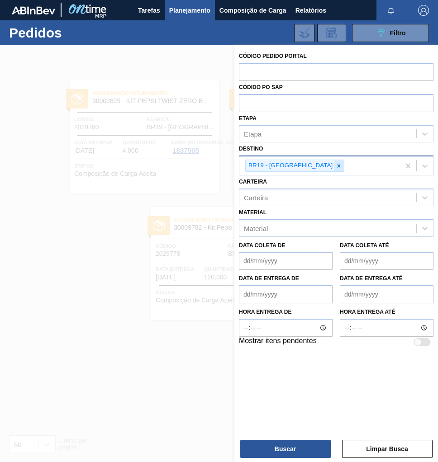
click at [335, 165] on icon at bounding box center [338, 166] width 6 height 6
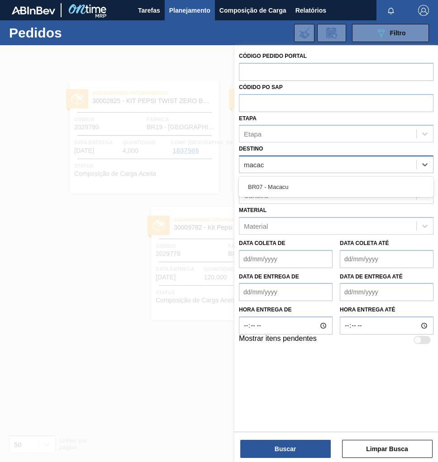
type input "macacu"
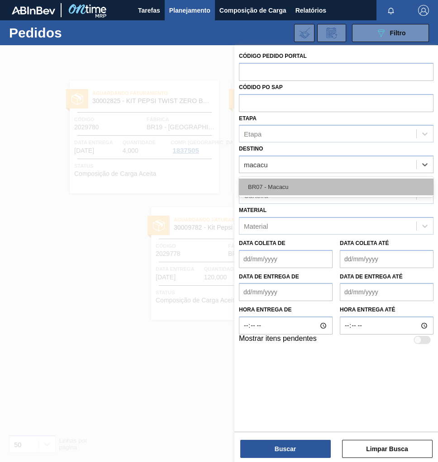
click at [294, 181] on div "BR07 - Macacu" at bounding box center [336, 187] width 194 height 17
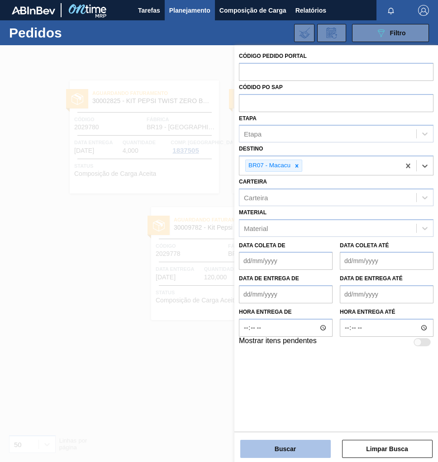
click at [273, 449] on button "Buscar" at bounding box center [285, 449] width 90 height 18
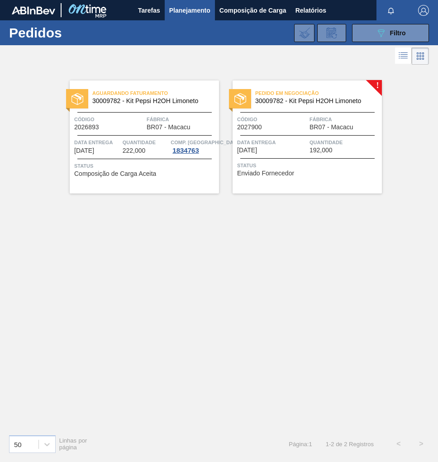
click at [298, 146] on span "Data entrega" at bounding box center [272, 142] width 70 height 9
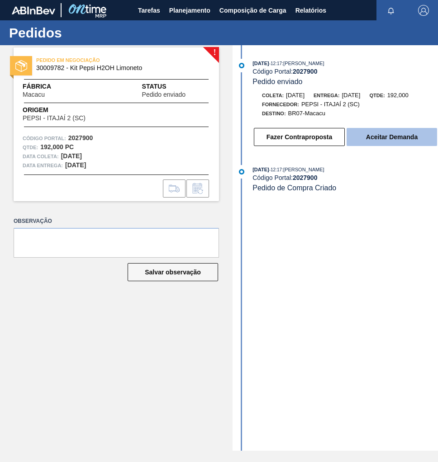
click at [385, 141] on button "Aceitar Demanda" at bounding box center [391, 137] width 90 height 18
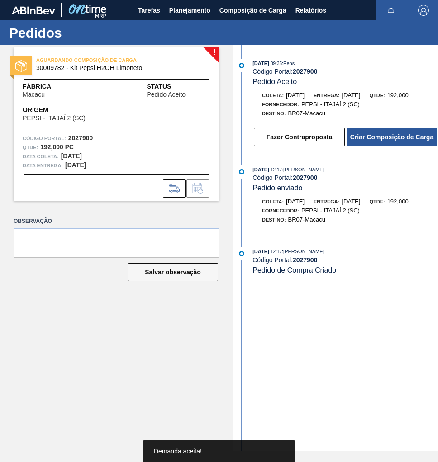
click at [385, 141] on button "Criar Composição de Carga" at bounding box center [391, 137] width 90 height 18
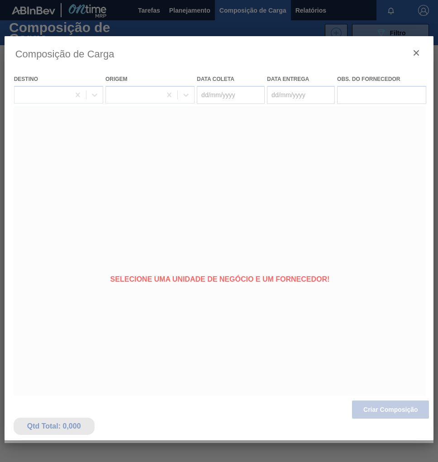
type coleta "11/09/2025"
type entrega "16/09/2025"
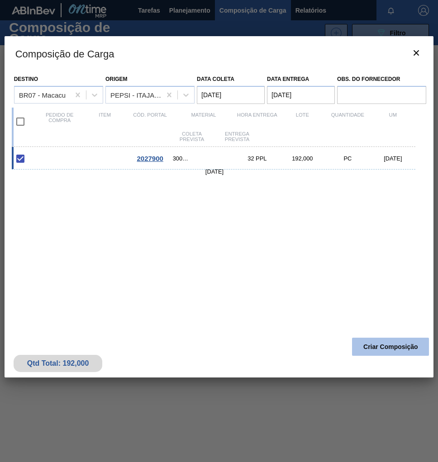
click at [387, 349] on button "Criar Composição" at bounding box center [390, 347] width 77 height 18
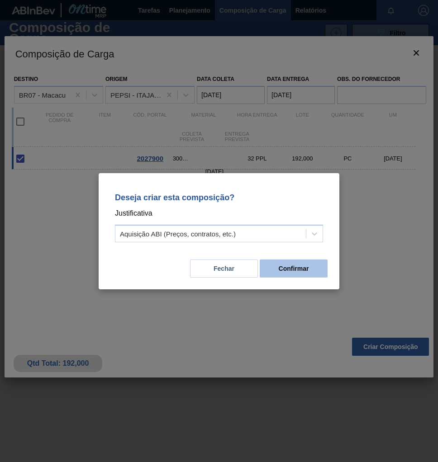
click at [314, 269] on button "Confirmar" at bounding box center [293, 268] width 68 height 18
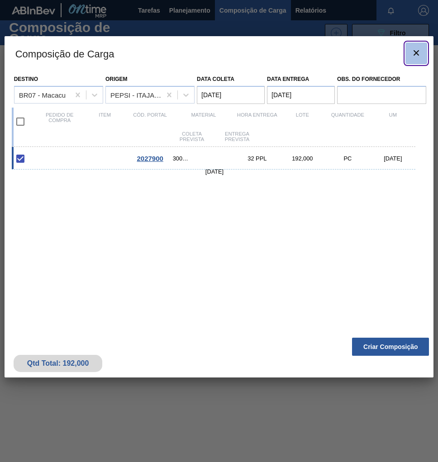
click at [418, 53] on icon "botão de ícone" at bounding box center [415, 52] width 11 height 11
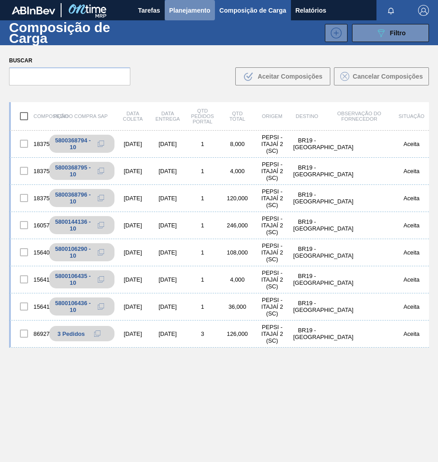
click at [201, 11] on span "Planejamento" at bounding box center [189, 10] width 41 height 11
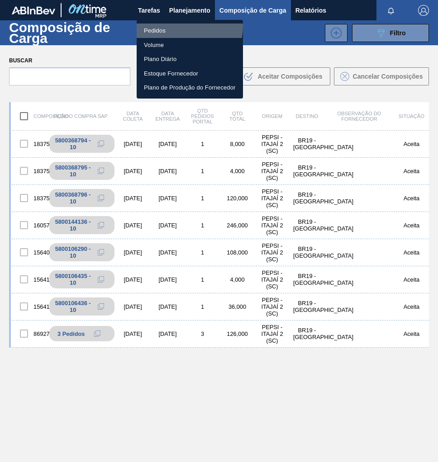
click at [169, 26] on li "Pedidos" at bounding box center [190, 31] width 106 height 14
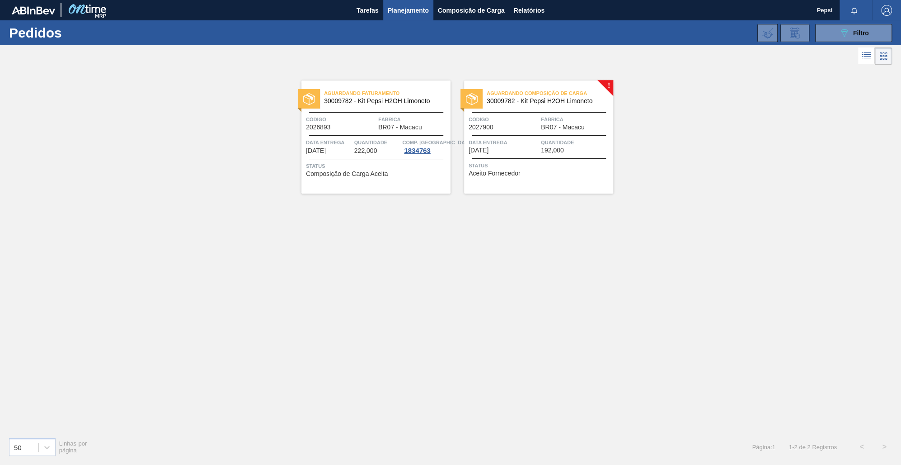
click at [437, 140] on span "Quantidade" at bounding box center [576, 142] width 70 height 9
click at [437, 173] on div "Status Aceito Fornecedor" at bounding box center [540, 168] width 142 height 14
click at [437, 171] on div "Status Aceito Fornecedor" at bounding box center [540, 168] width 142 height 14
click at [437, 112] on div at bounding box center [539, 112] width 134 height 0
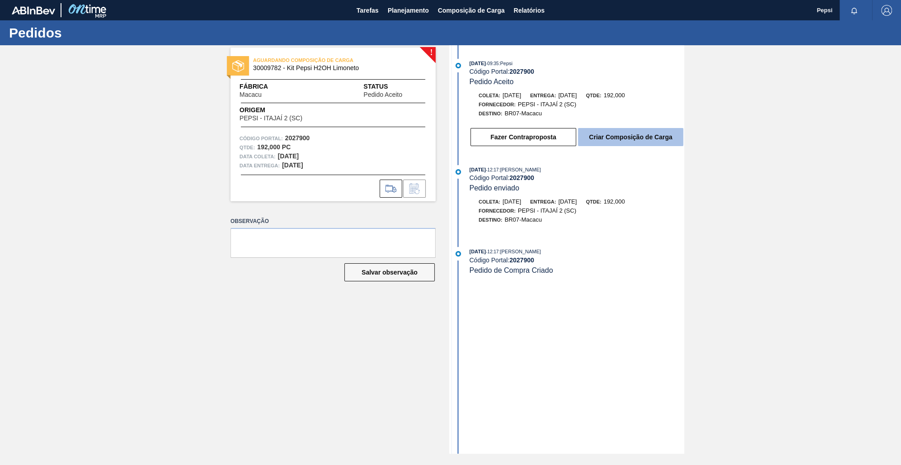
click at [437, 143] on button "Criar Composição de Carga" at bounding box center [630, 137] width 105 height 18
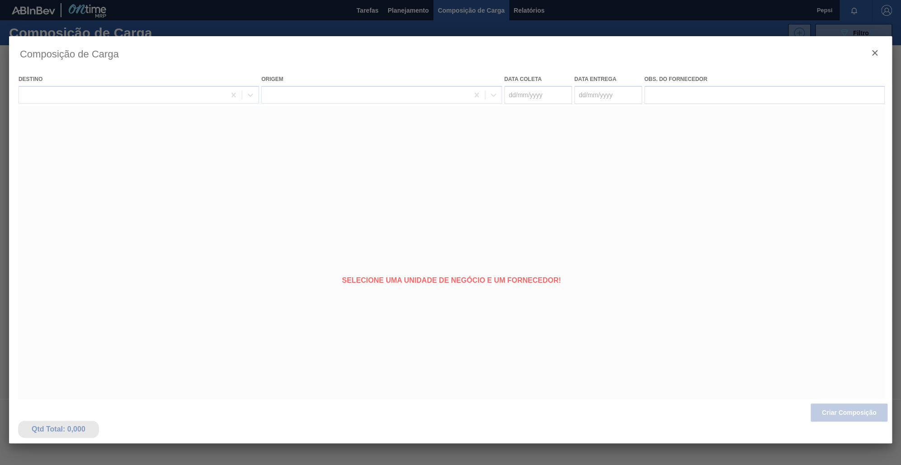
type coleta "11/09/2025"
type entrega "16/09/2025"
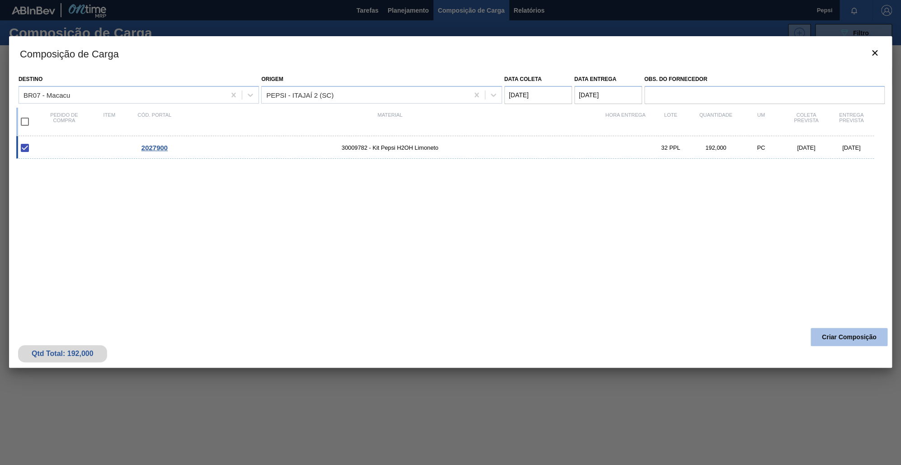
click at [437, 339] on button "Criar Composição" at bounding box center [849, 337] width 77 height 18
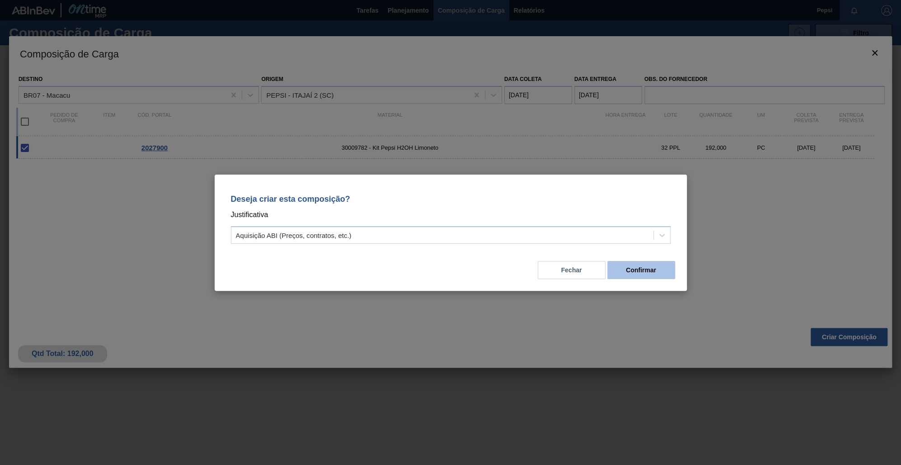
click at [437, 275] on button "Confirmar" at bounding box center [642, 270] width 68 height 18
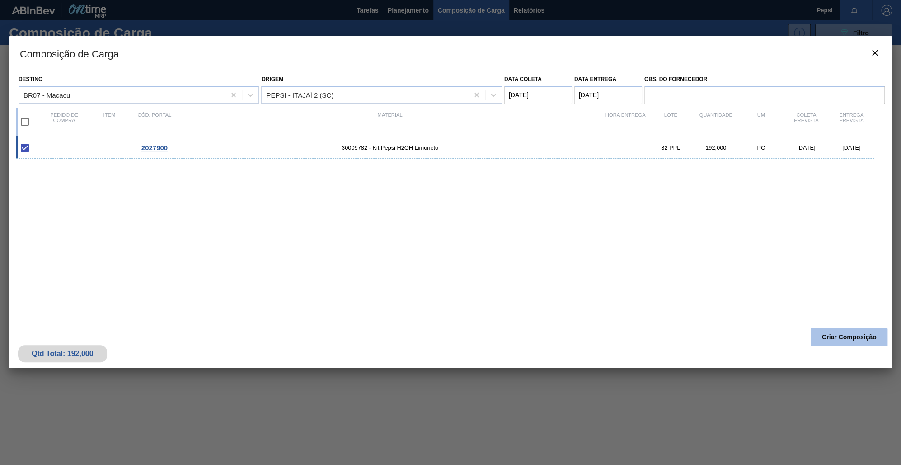
click at [437, 342] on button "Criar Composição" at bounding box center [849, 337] width 77 height 18
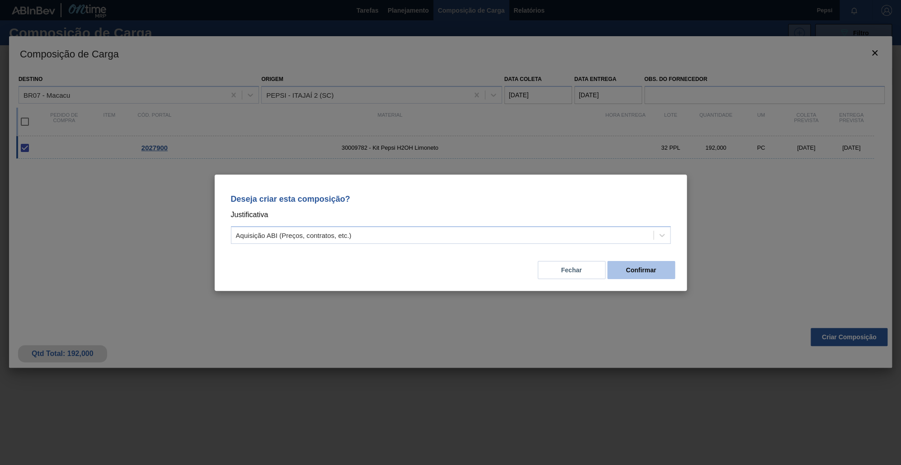
click at [437, 271] on button "Confirmar" at bounding box center [642, 270] width 68 height 18
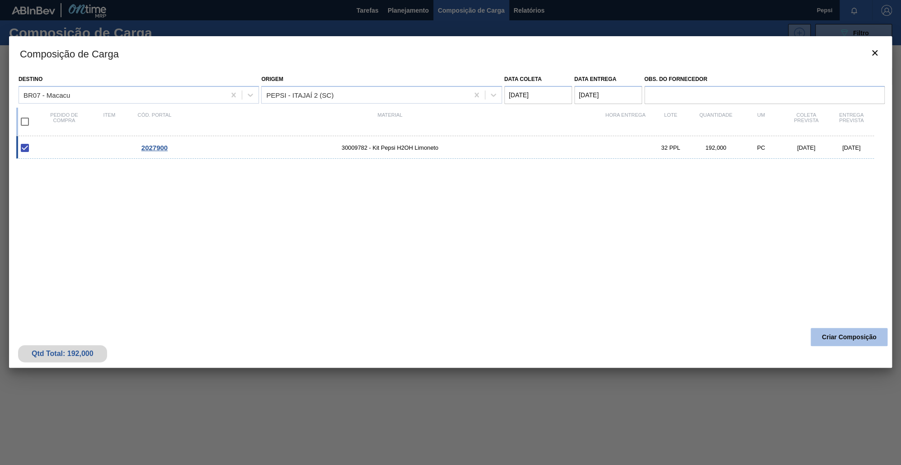
click at [437, 337] on button "Criar Composição" at bounding box center [849, 337] width 77 height 18
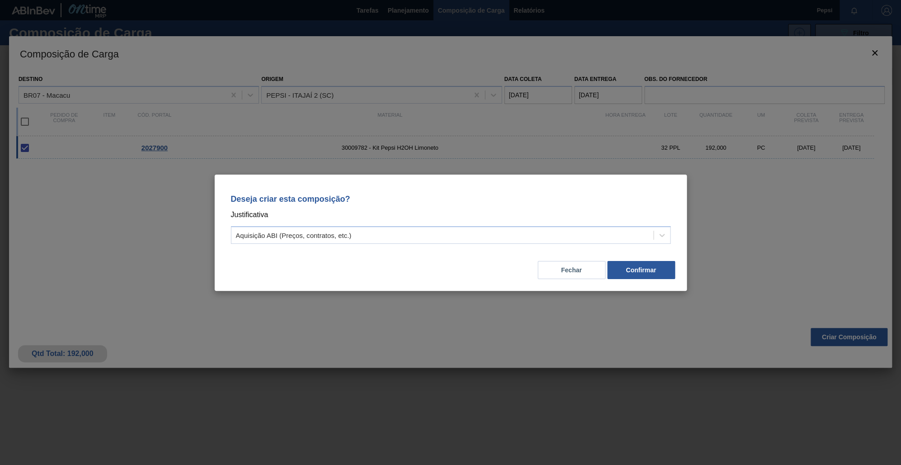
drag, startPoint x: 548, startPoint y: 270, endPoint x: 500, endPoint y: 255, distance: 51.1
click at [437, 270] on button "Fechar" at bounding box center [572, 270] width 68 height 18
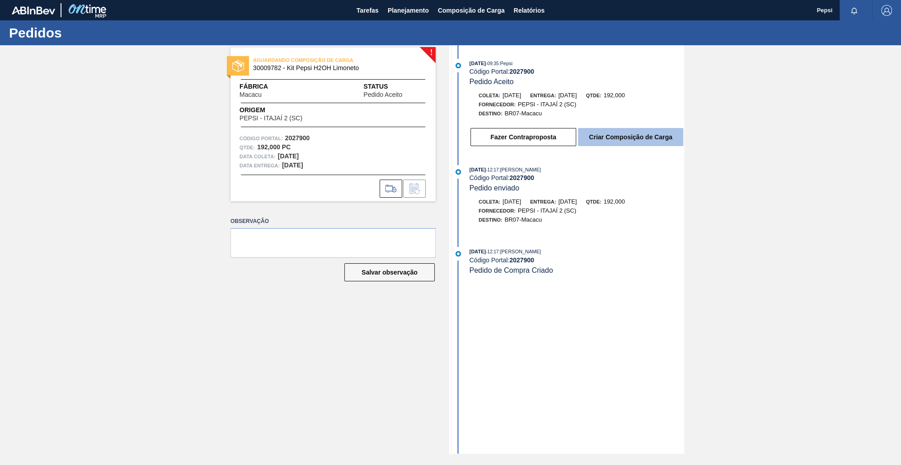
click at [437, 142] on button "Criar Composição de Carga" at bounding box center [630, 137] width 105 height 18
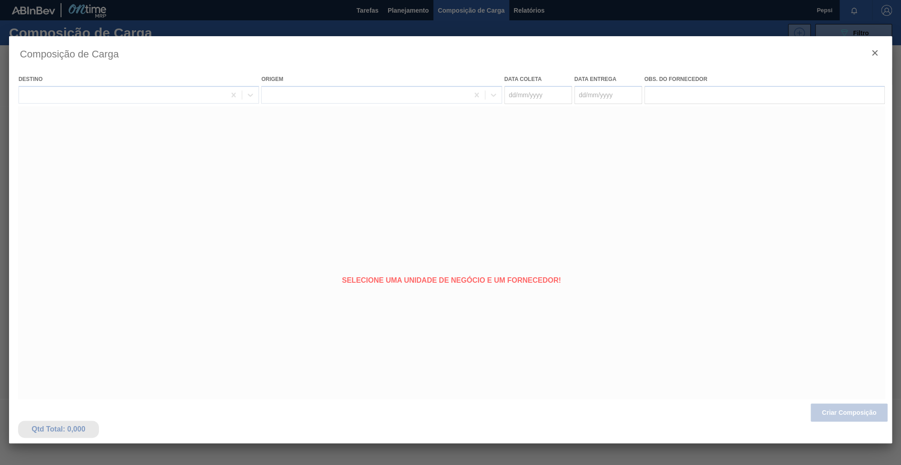
type coleta "11/09/2025"
type entrega "16/09/2025"
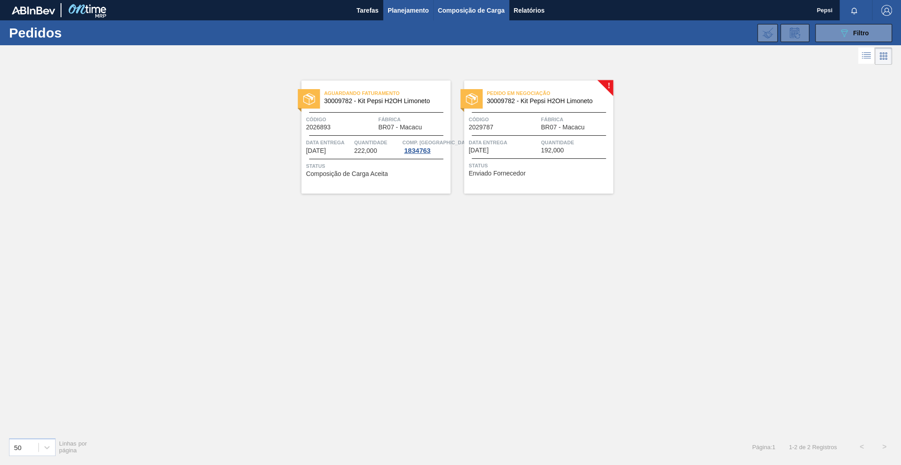
click at [437, 11] on span "Composição de Carga" at bounding box center [471, 10] width 67 height 11
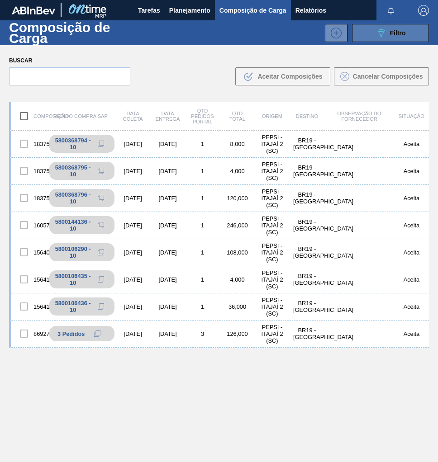
click at [385, 38] on button "089F7B8B-B2A5-4AFE-B5C0-19BA573D28AC Filtro" at bounding box center [390, 33] width 77 height 18
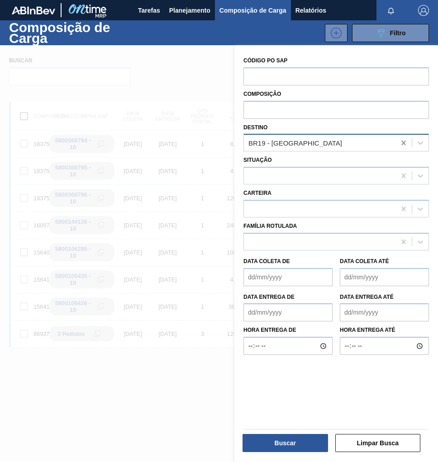
click at [403, 145] on icon at bounding box center [403, 142] width 9 height 9
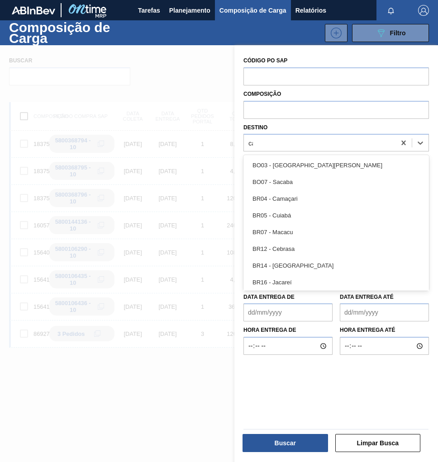
type input "cam"
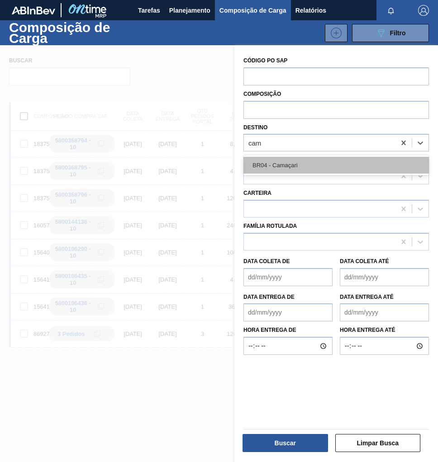
click at [357, 160] on div "BR04 - Camaçari" at bounding box center [335, 165] width 185 height 17
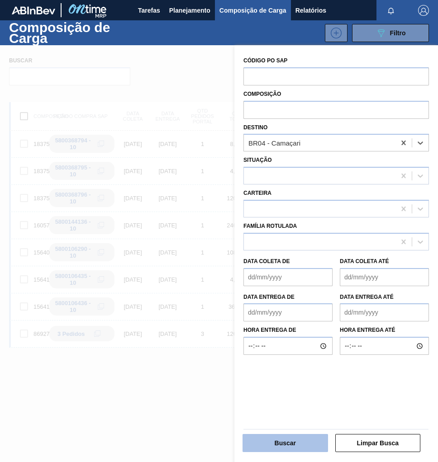
click at [295, 451] on button "Buscar" at bounding box center [284, 443] width 85 height 18
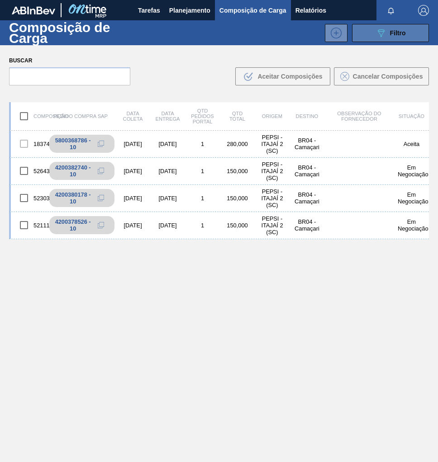
click at [384, 38] on button "089F7B8B-B2A5-4AFE-B5C0-19BA573D28AC Filtro" at bounding box center [390, 33] width 77 height 18
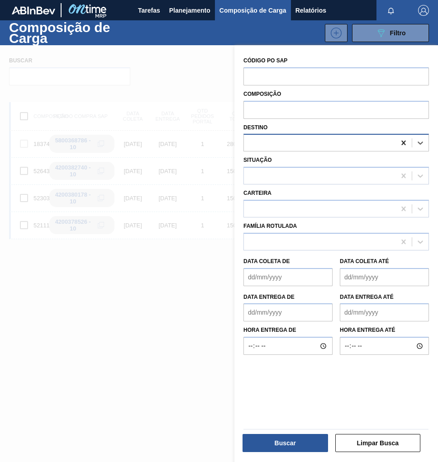
click at [405, 141] on icon at bounding box center [403, 142] width 9 height 9
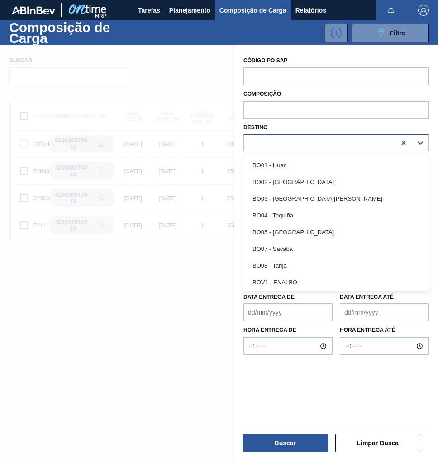
click at [266, 147] on div at bounding box center [319, 143] width 151 height 13
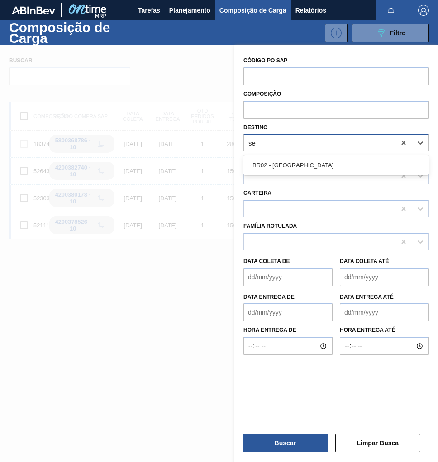
type input "ser"
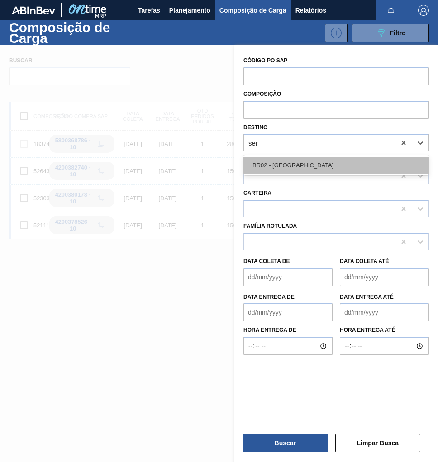
click at [271, 161] on div "BR02 - Sergipe" at bounding box center [335, 165] width 185 height 17
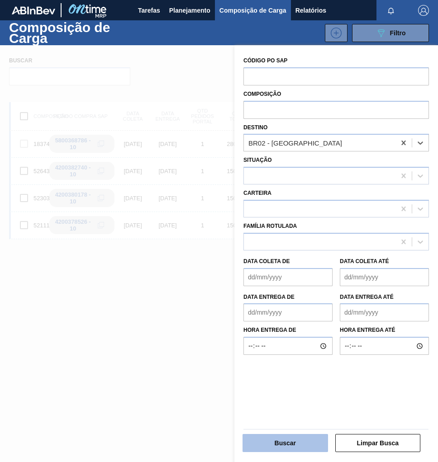
click at [299, 448] on button "Buscar" at bounding box center [284, 443] width 85 height 18
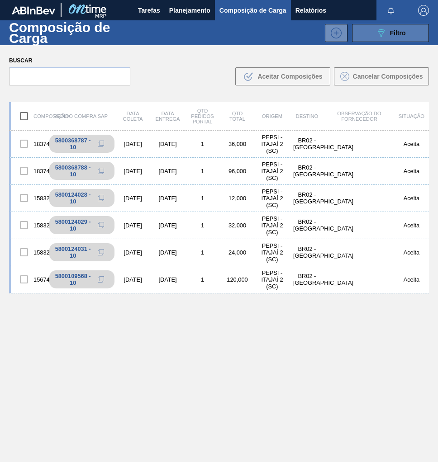
click at [382, 38] on icon "089F7B8B-B2A5-4AFE-B5C0-19BA573D28AC" at bounding box center [380, 33] width 11 height 11
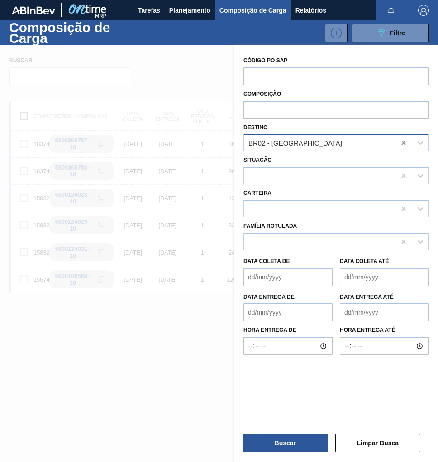
click at [403, 141] on icon at bounding box center [403, 143] width 4 height 5
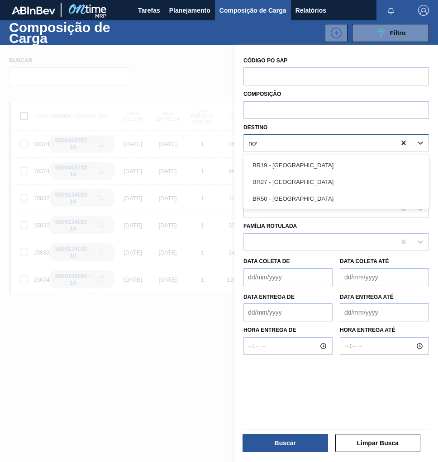
type input "nova"
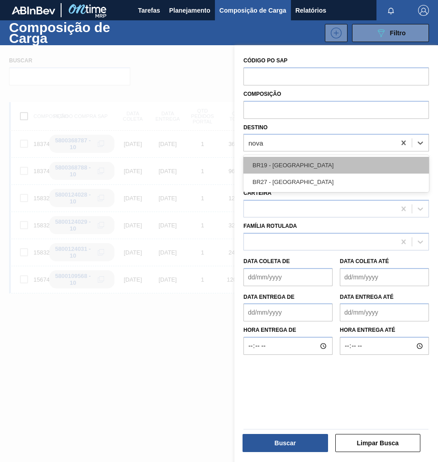
click at [359, 165] on div "BR19 - [GEOGRAPHIC_DATA]" at bounding box center [335, 165] width 185 height 17
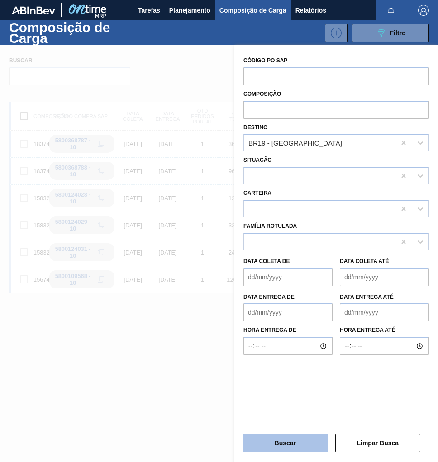
click at [257, 439] on button "Buscar" at bounding box center [284, 443] width 85 height 18
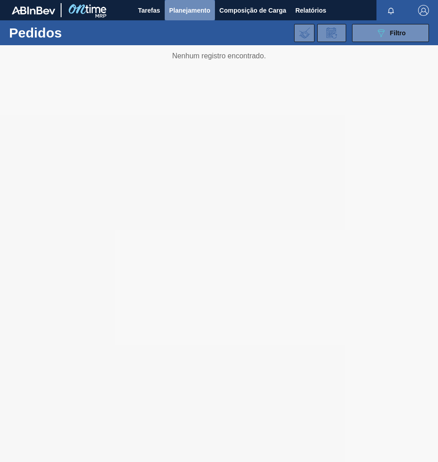
click at [189, 12] on span "Planejamento" at bounding box center [189, 10] width 41 height 11
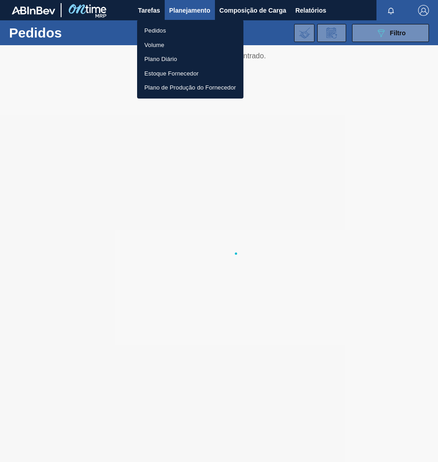
click at [165, 29] on li "Pedidos" at bounding box center [190, 31] width 106 height 14
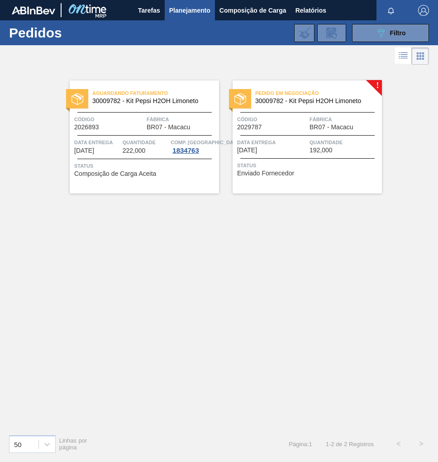
click at [320, 165] on span "Status" at bounding box center [308, 165] width 142 height 9
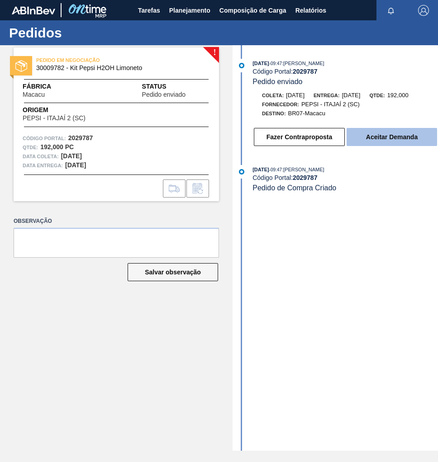
click at [375, 134] on button "Aceitar Demanda" at bounding box center [391, 137] width 90 height 18
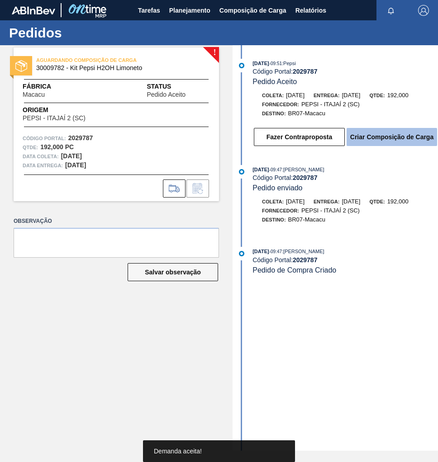
click at [379, 144] on button "Criar Composição de Carga" at bounding box center [391, 137] width 90 height 18
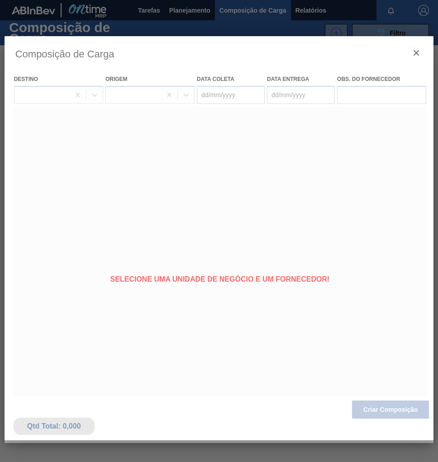
type coleta "[DATE]"
type entrega "17/09/2025"
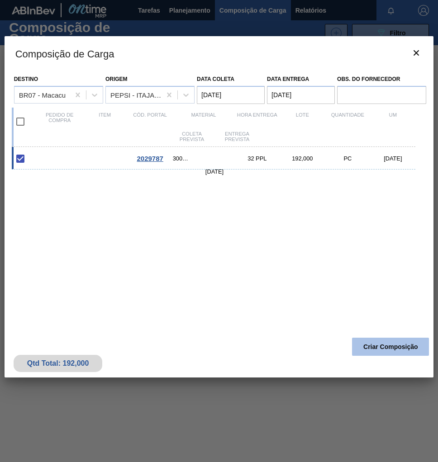
click at [369, 347] on button "Criar Composição" at bounding box center [390, 347] width 77 height 18
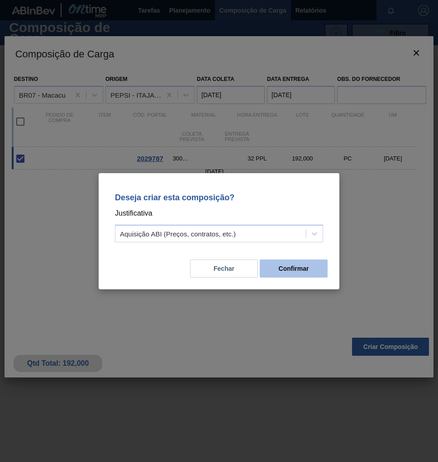
click at [298, 272] on button "Confirmar" at bounding box center [293, 268] width 68 height 18
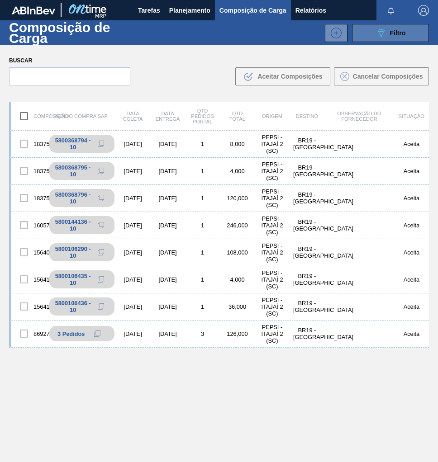
click at [378, 36] on icon "089F7B8B-B2A5-4AFE-B5C0-19BA573D28AC" at bounding box center [380, 33] width 11 height 11
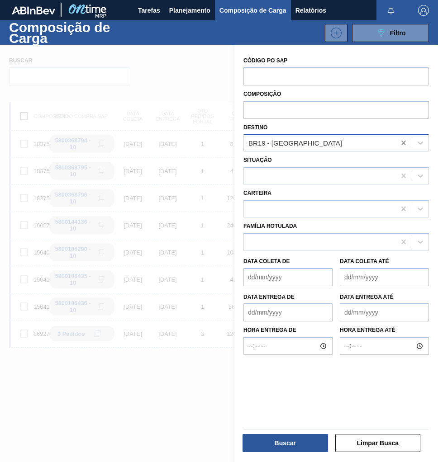
click at [399, 145] on icon at bounding box center [403, 142] width 9 height 9
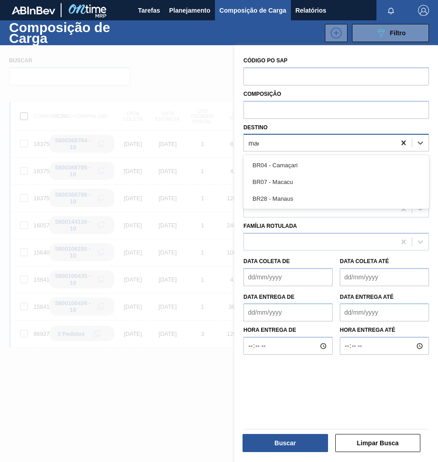
type input "maca"
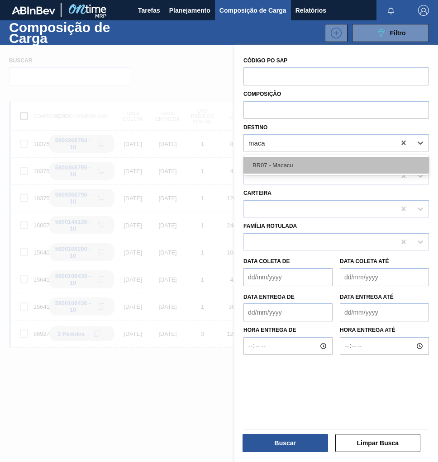
click at [340, 170] on div "BR07 - Macacu" at bounding box center [335, 165] width 185 height 17
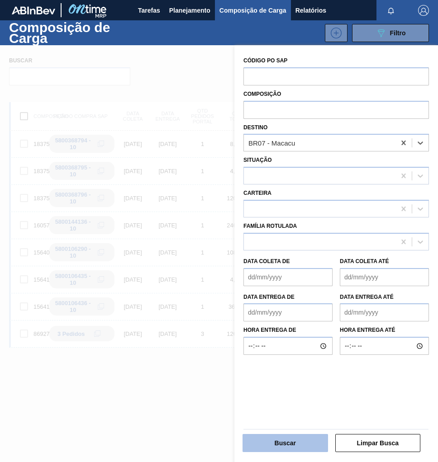
click at [291, 444] on button "Buscar" at bounding box center [284, 443] width 85 height 18
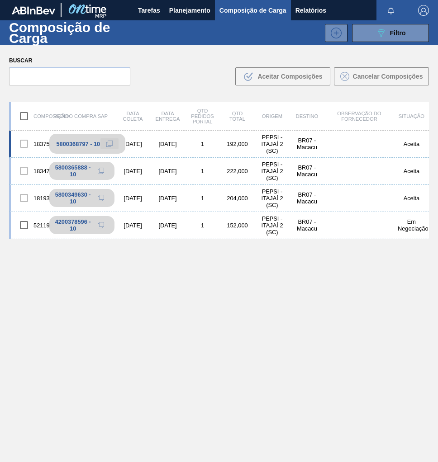
click at [111, 145] on icon at bounding box center [109, 144] width 6 height 6
